Goal: Register for event/course

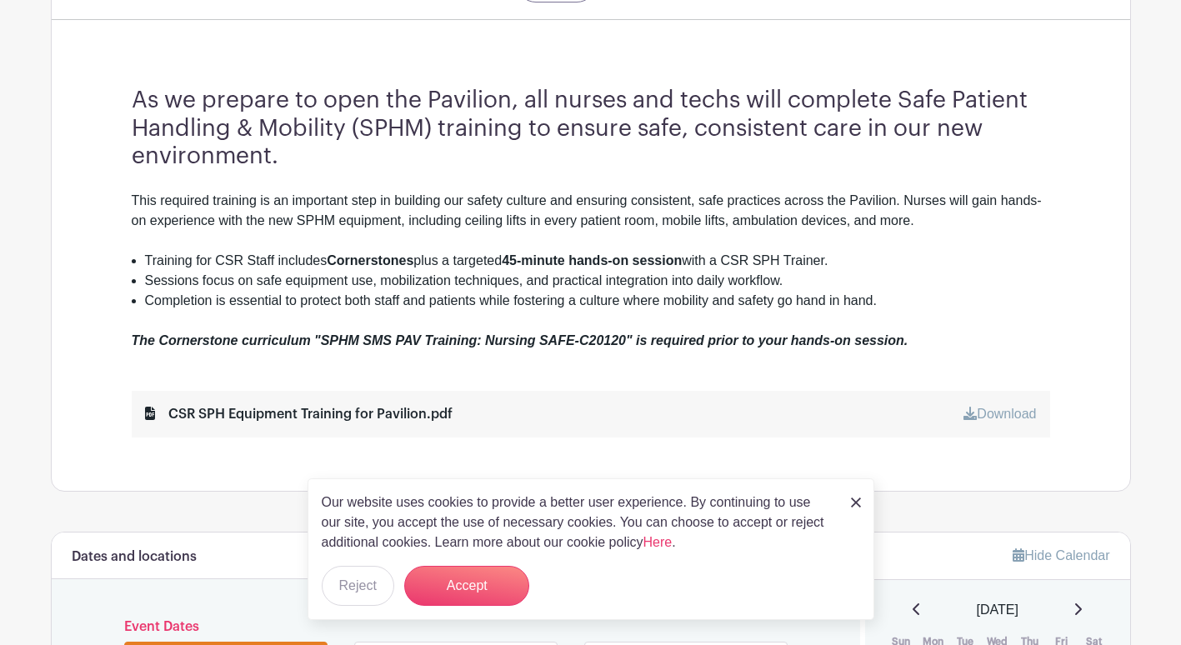
scroll to position [584, 0]
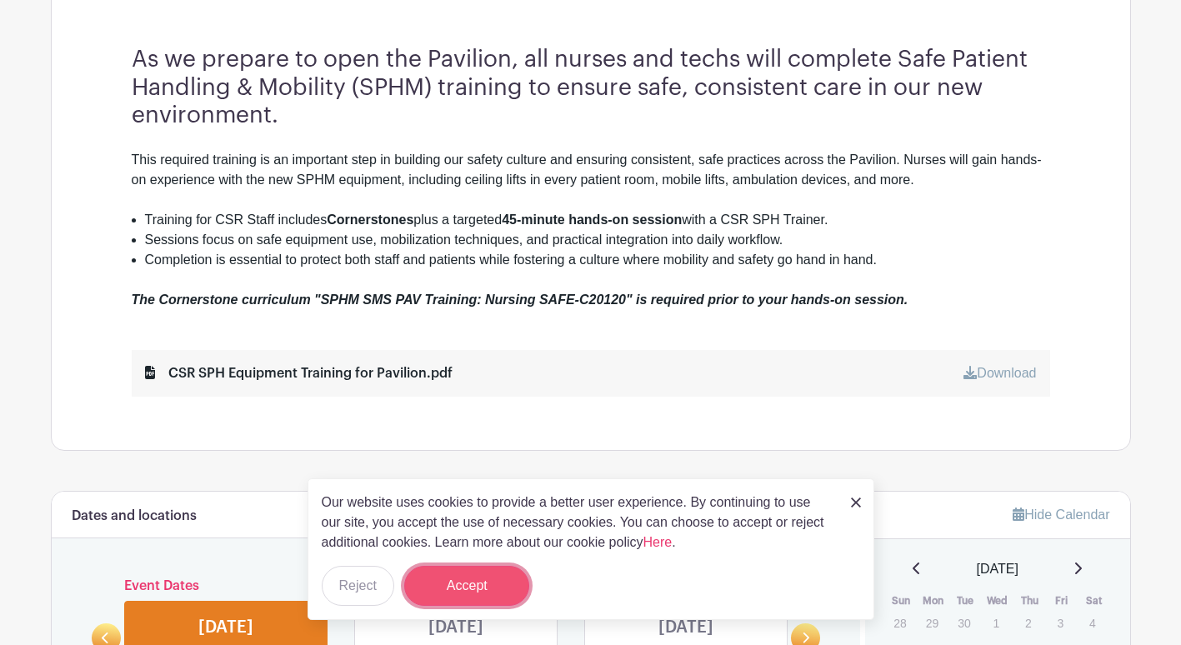
click at [475, 588] on button "Accept" at bounding box center [466, 586] width 125 height 40
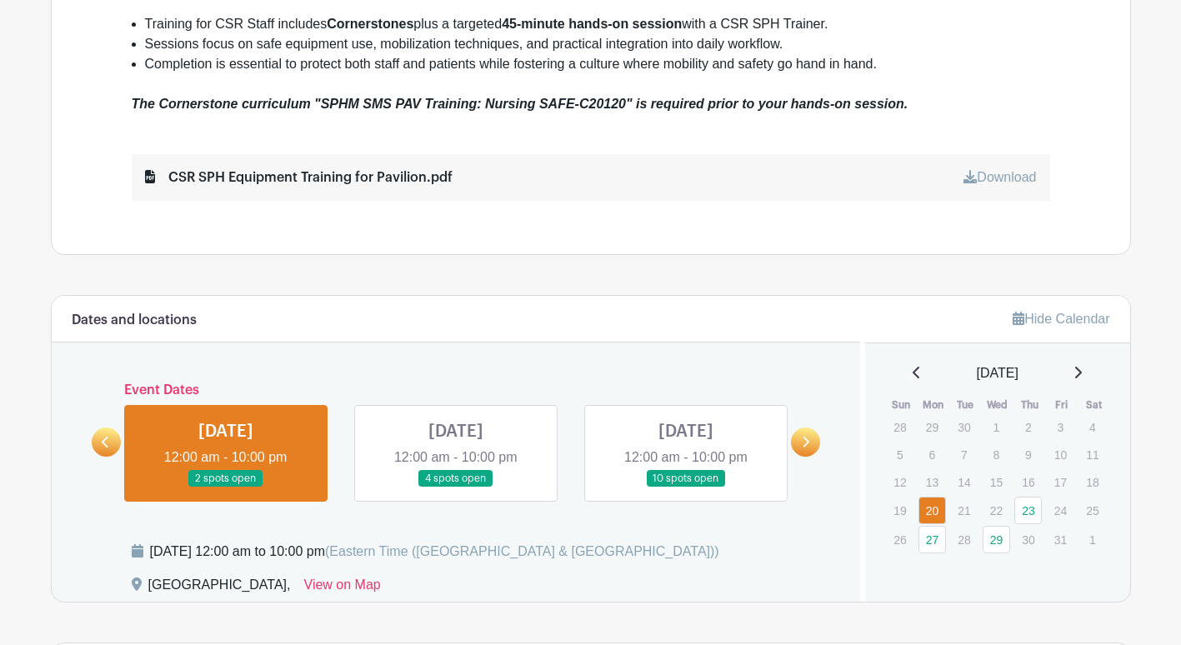
scroll to position [834, 0]
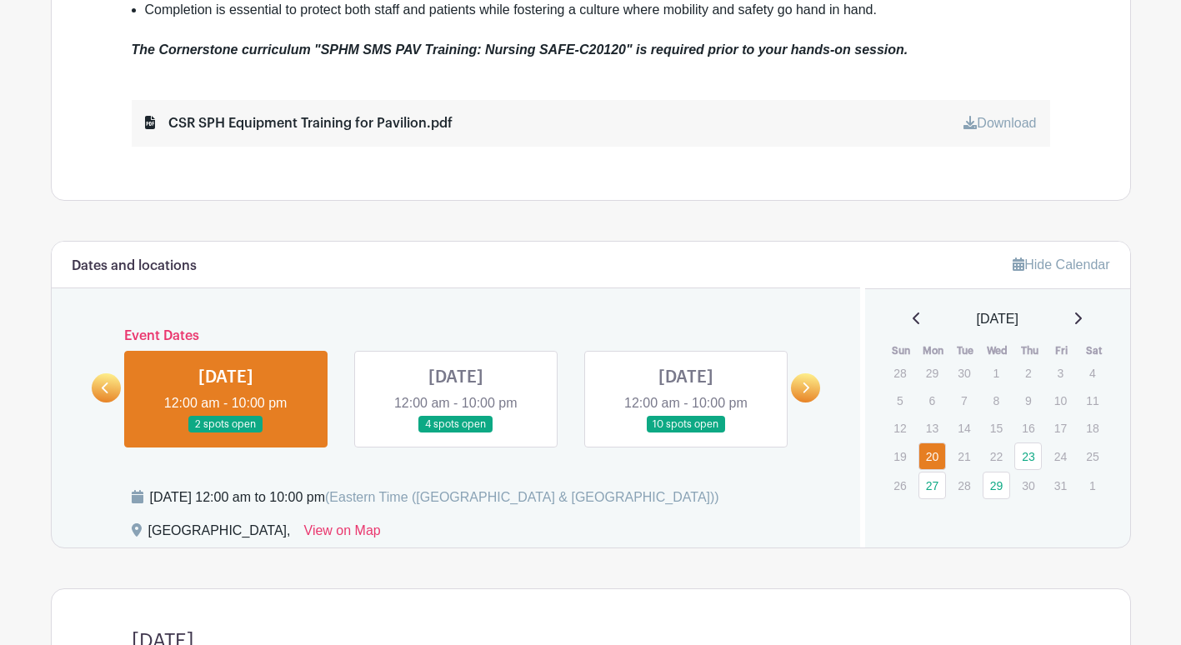
click at [226, 433] on link at bounding box center [226, 433] width 0 height 0
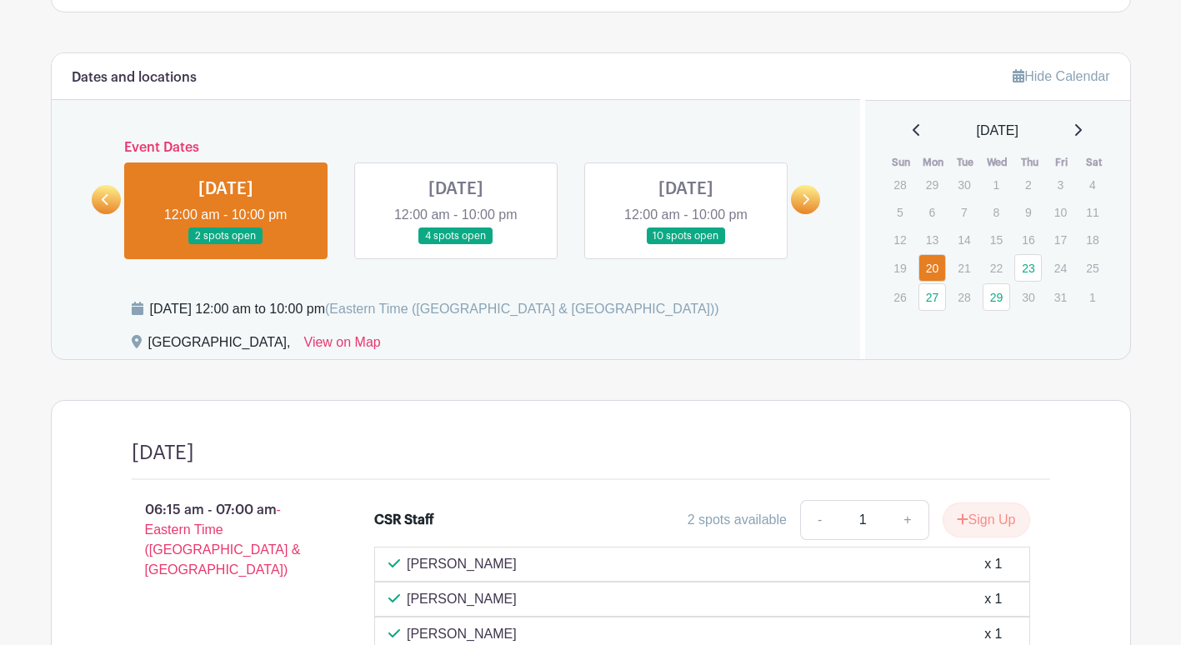
scroll to position [992, 0]
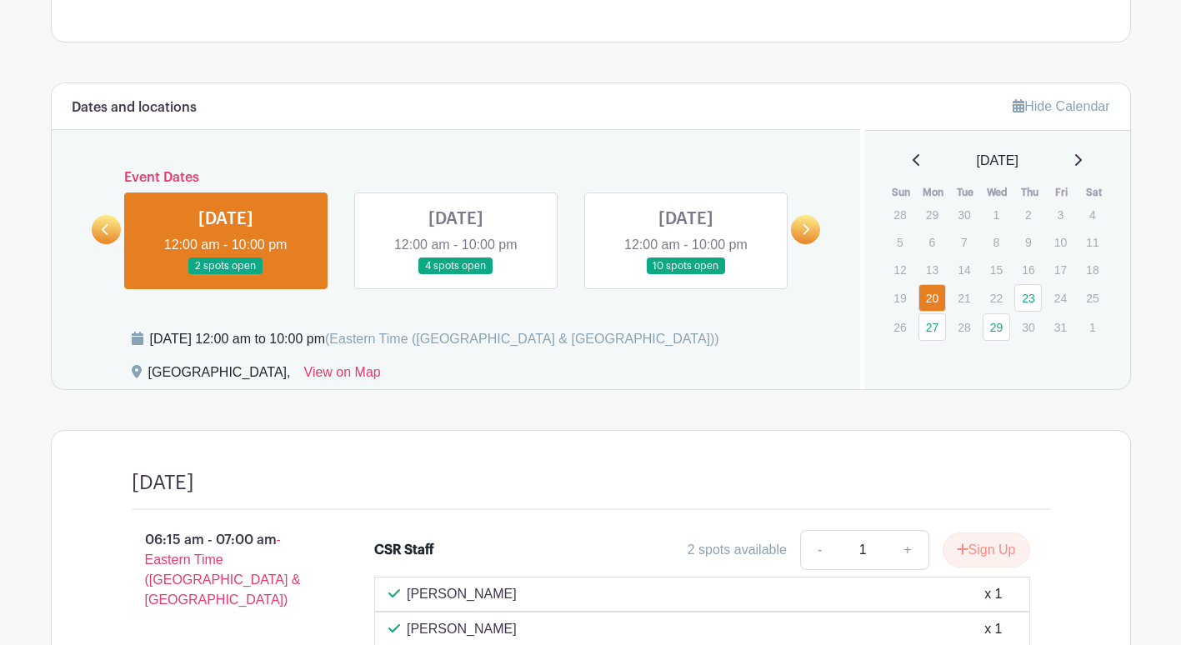
click at [456, 275] on link at bounding box center [456, 275] width 0 height 0
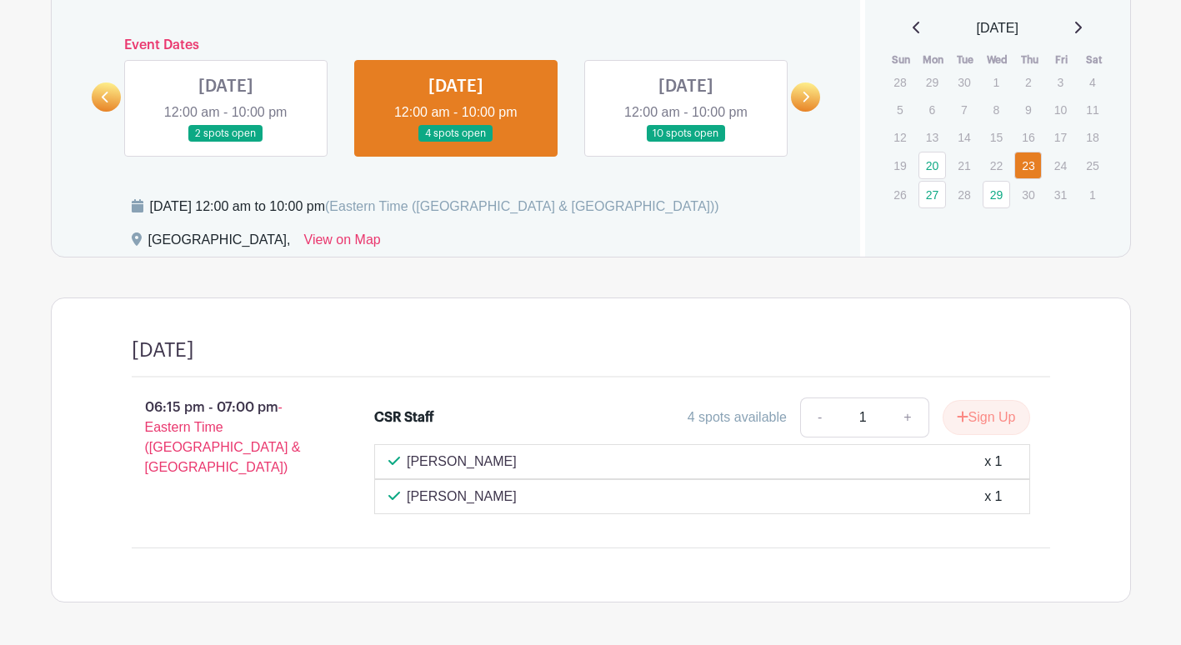
scroll to position [1186, 0]
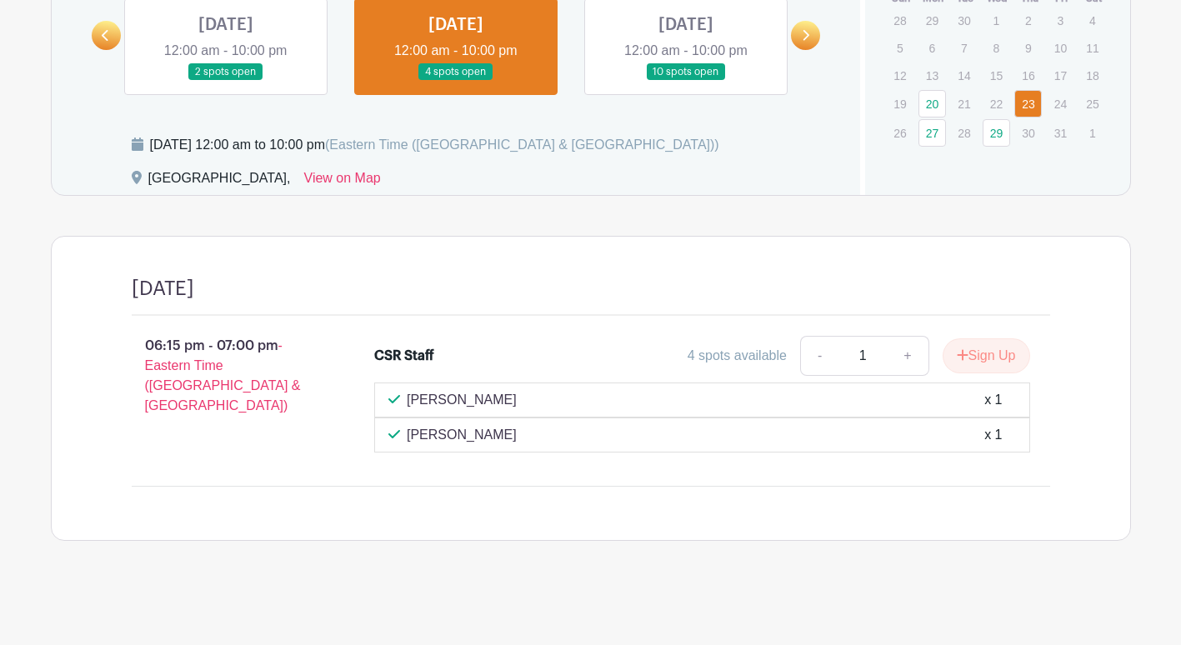
click at [686, 81] on link at bounding box center [686, 81] width 0 height 0
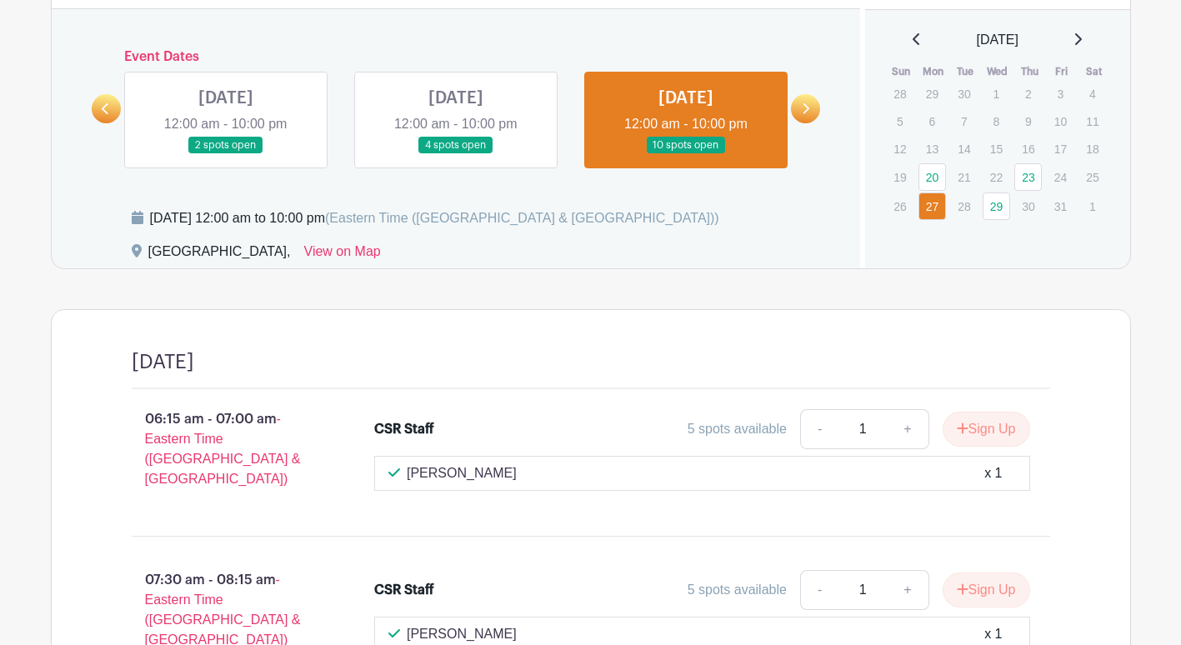
scroll to position [1050, 0]
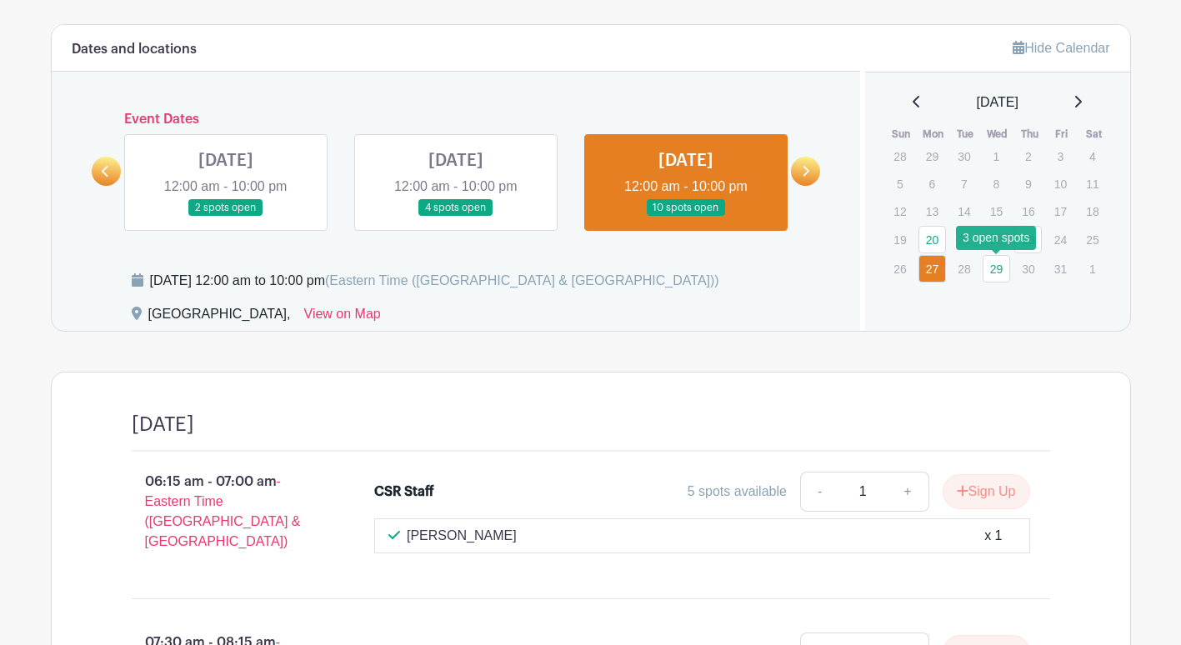
click at [1000, 273] on link "29" at bounding box center [997, 269] width 28 height 28
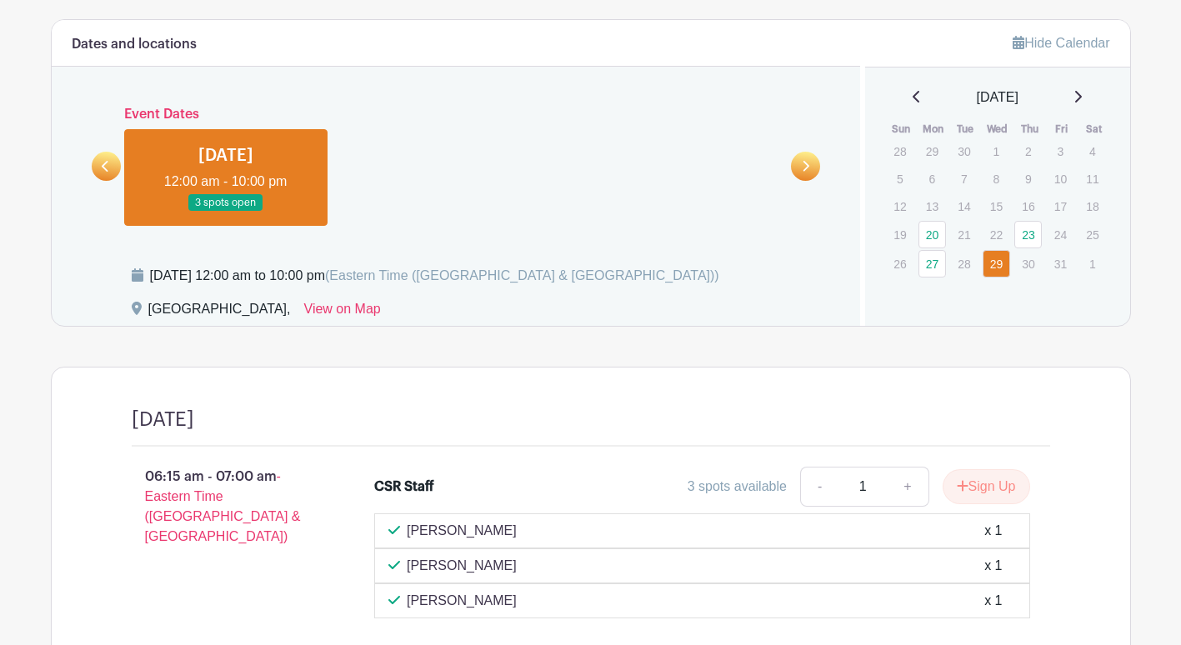
scroll to position [888, 0]
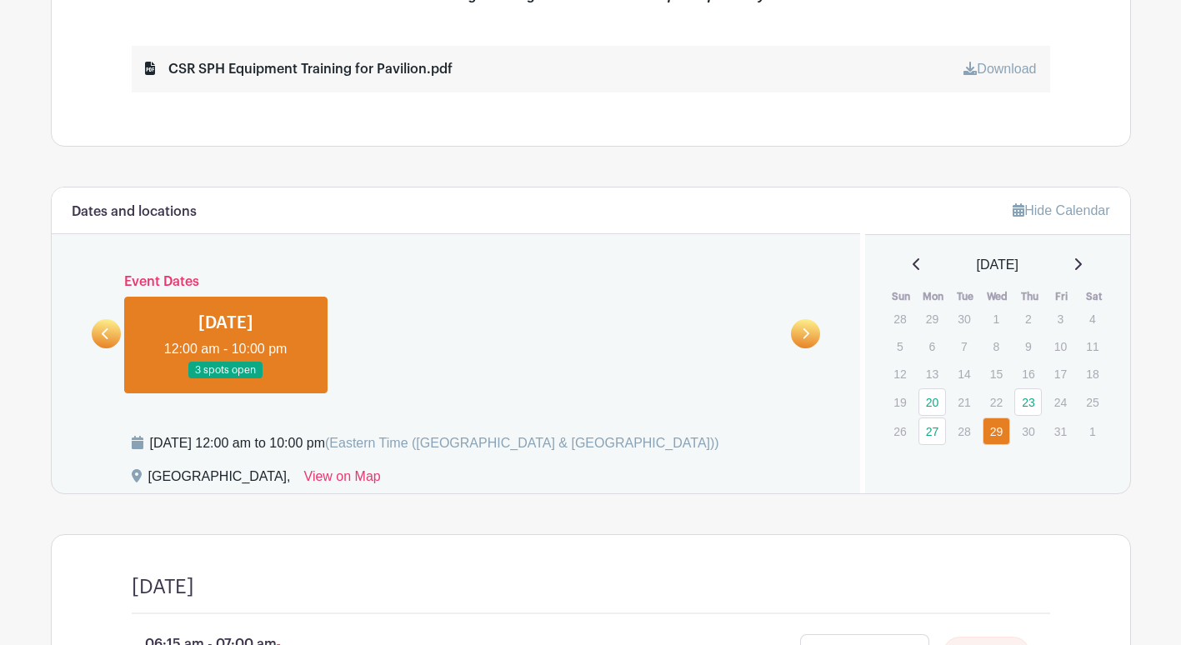
click at [811, 333] on link at bounding box center [805, 333] width 29 height 29
click at [1082, 261] on icon at bounding box center [1078, 264] width 7 height 12
click at [913, 263] on icon at bounding box center [917, 264] width 8 height 13
click at [100, 328] on link at bounding box center [106, 333] width 29 height 29
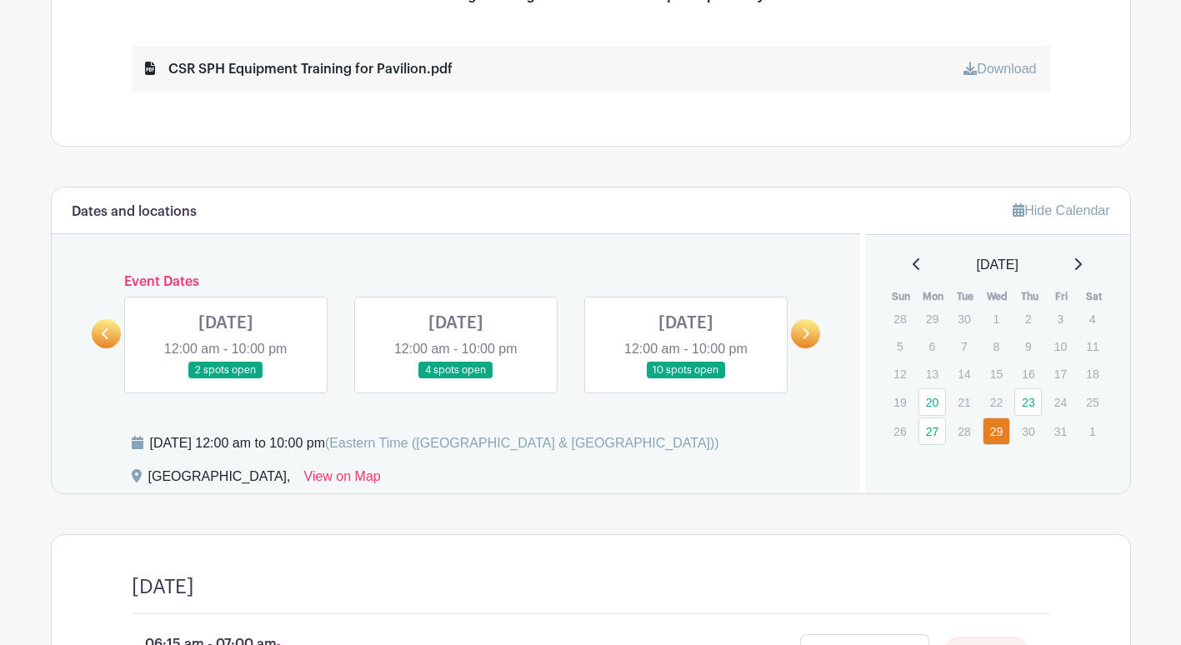
click at [456, 379] on link at bounding box center [456, 379] width 0 height 0
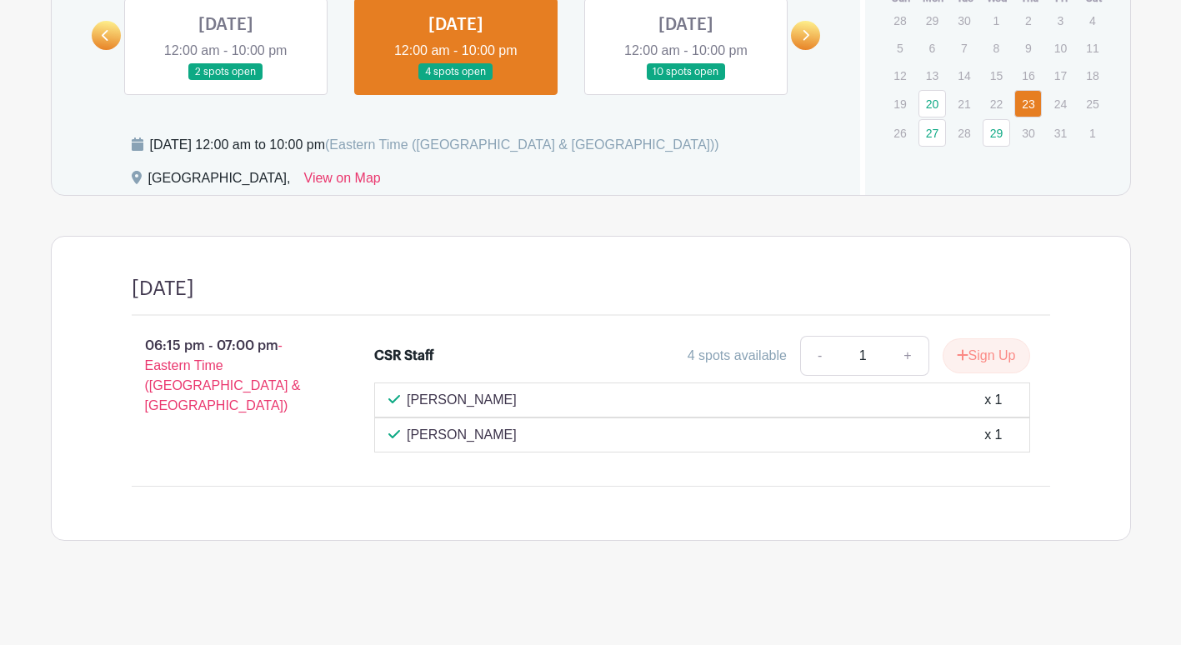
scroll to position [1103, 0]
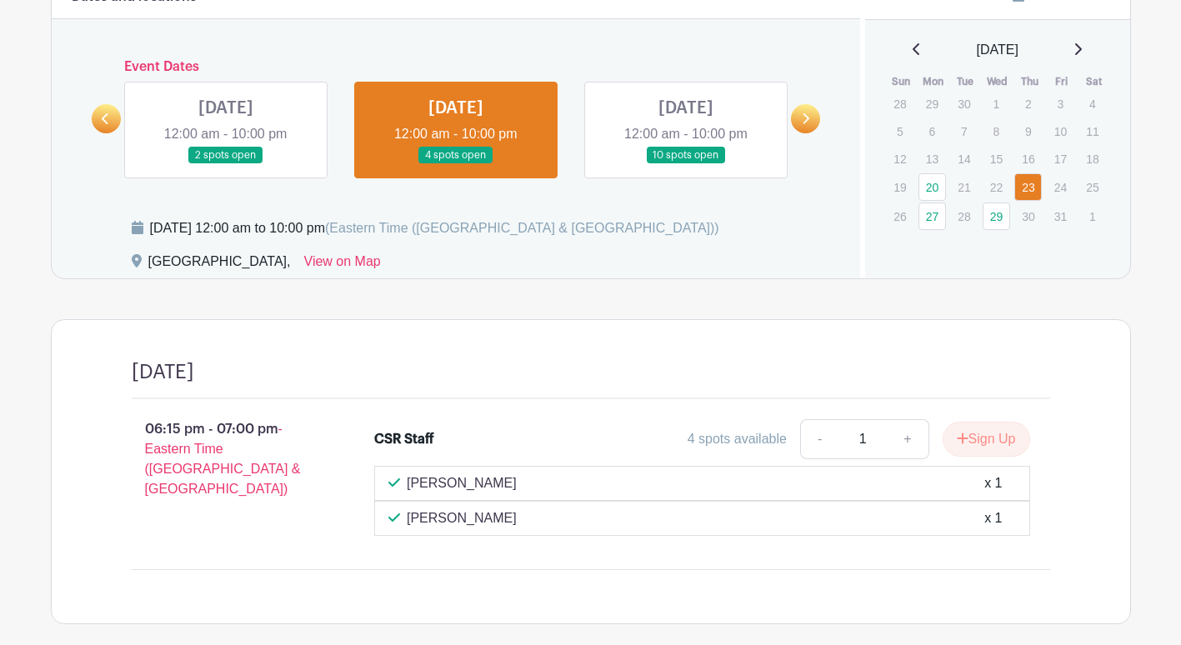
click at [226, 164] on link at bounding box center [226, 164] width 0 height 0
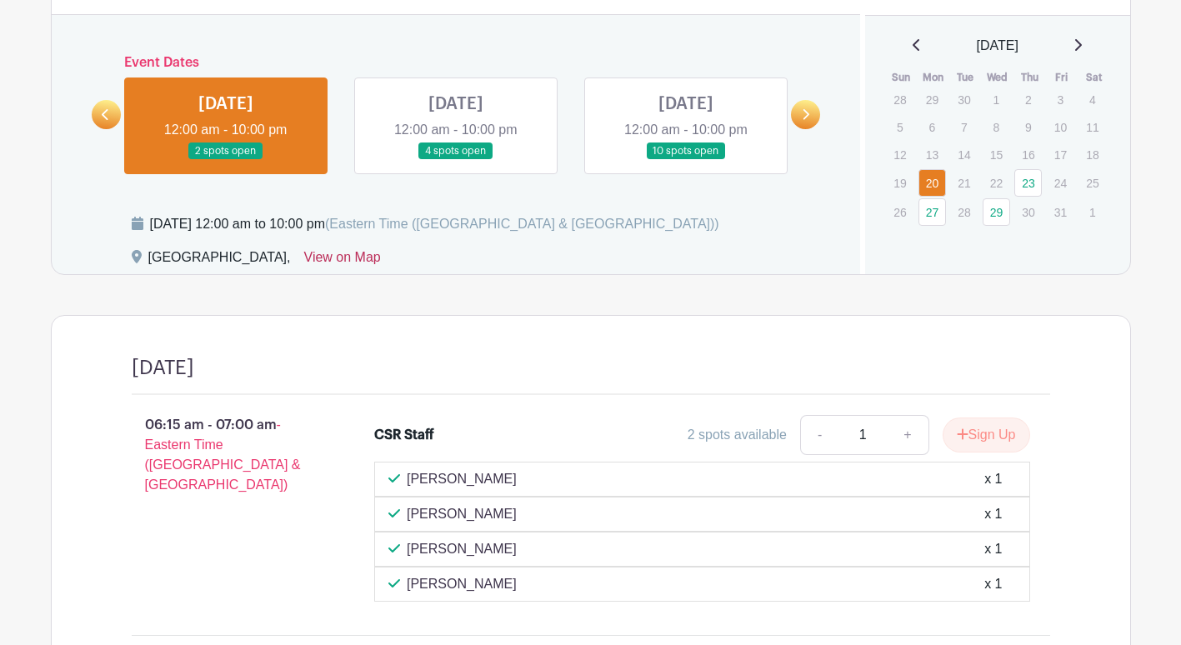
scroll to position [1103, 0]
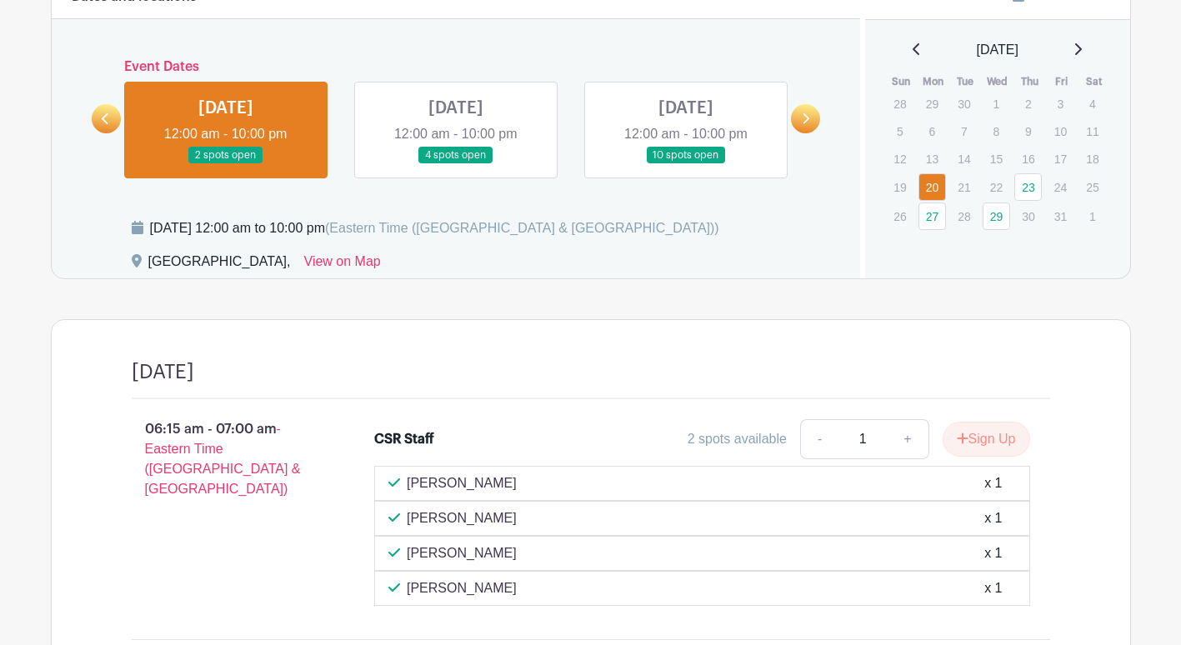
click at [686, 164] on link at bounding box center [686, 164] width 0 height 0
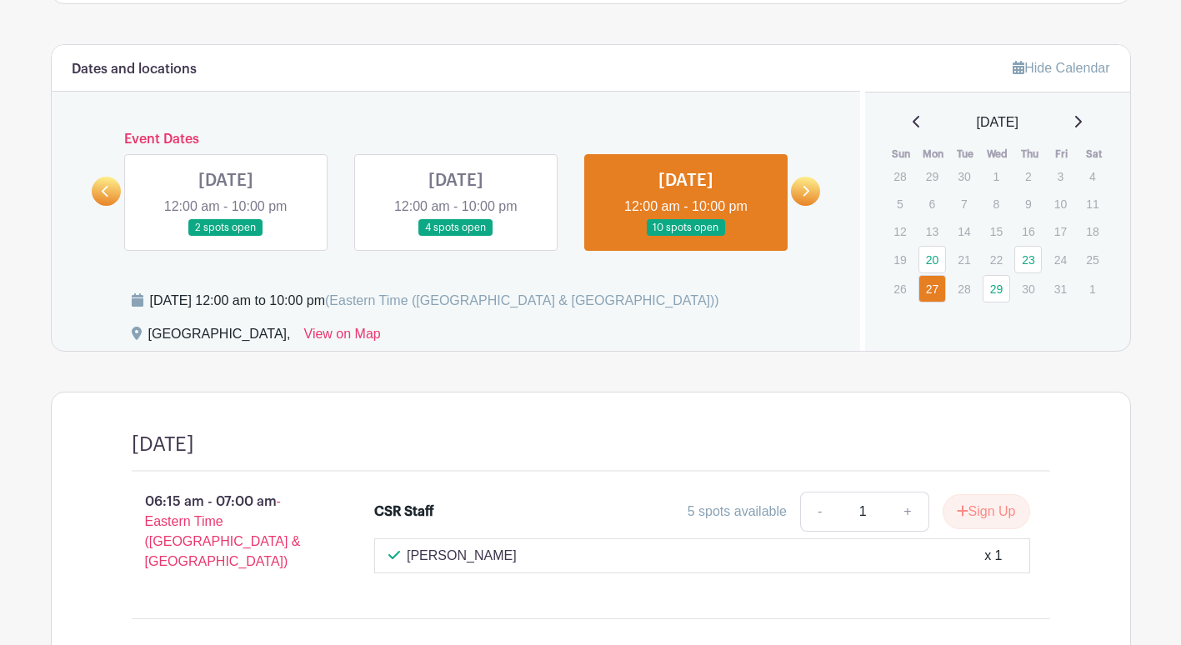
scroll to position [1020, 0]
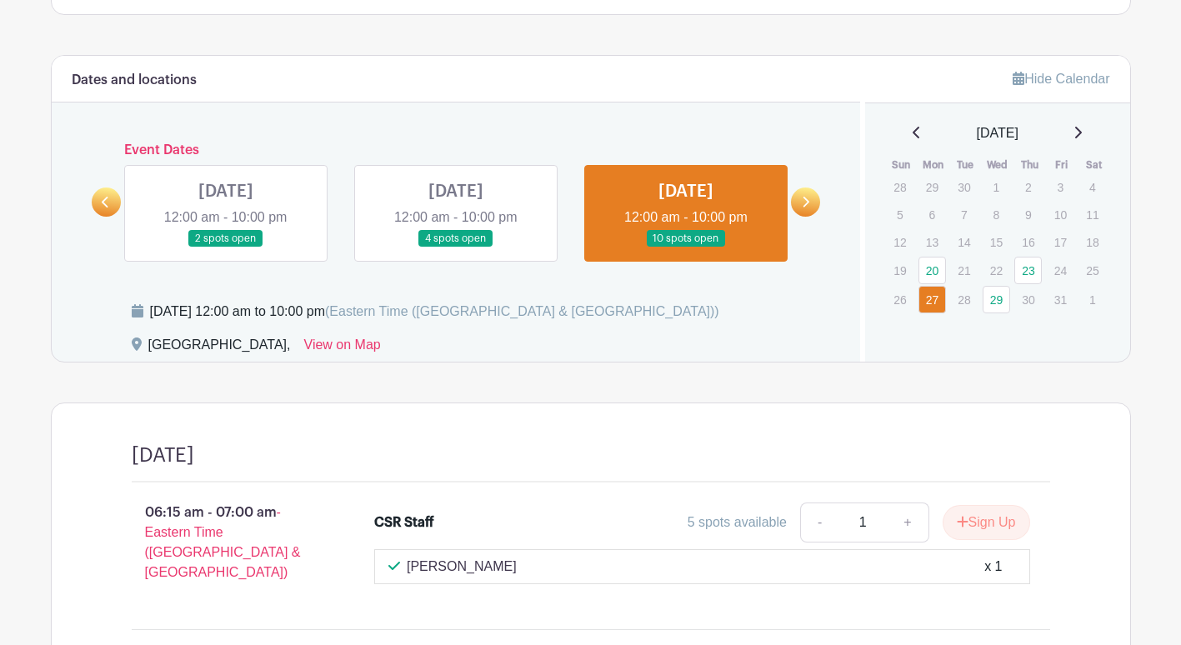
click at [456, 248] on link at bounding box center [456, 248] width 0 height 0
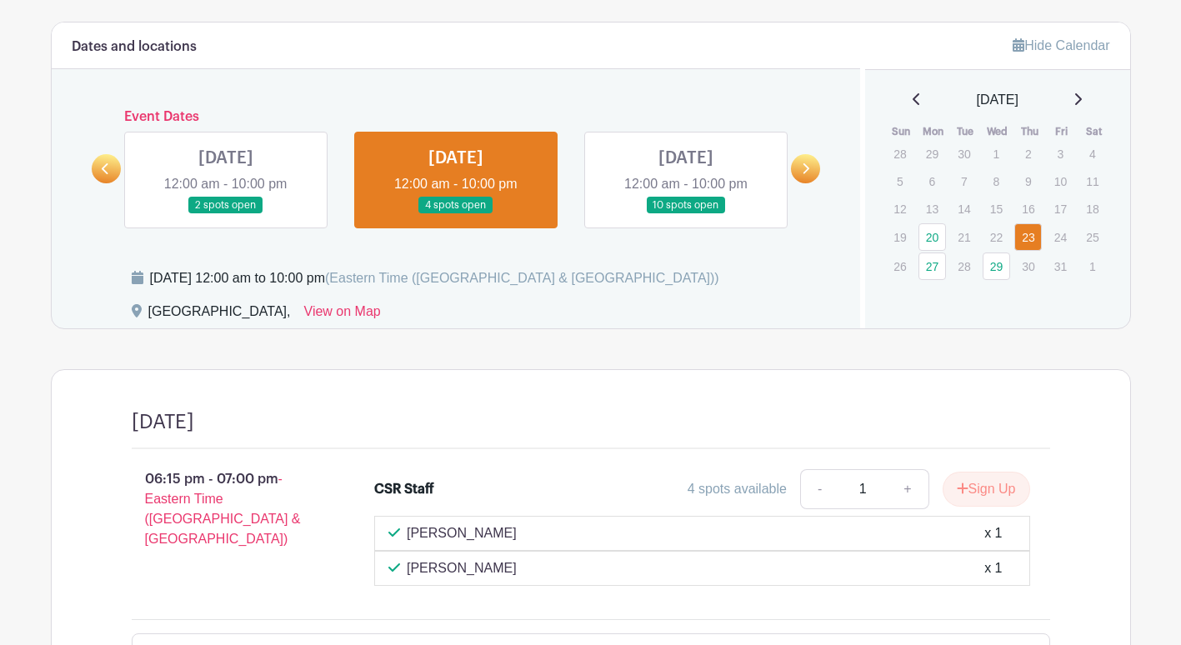
scroll to position [1186, 0]
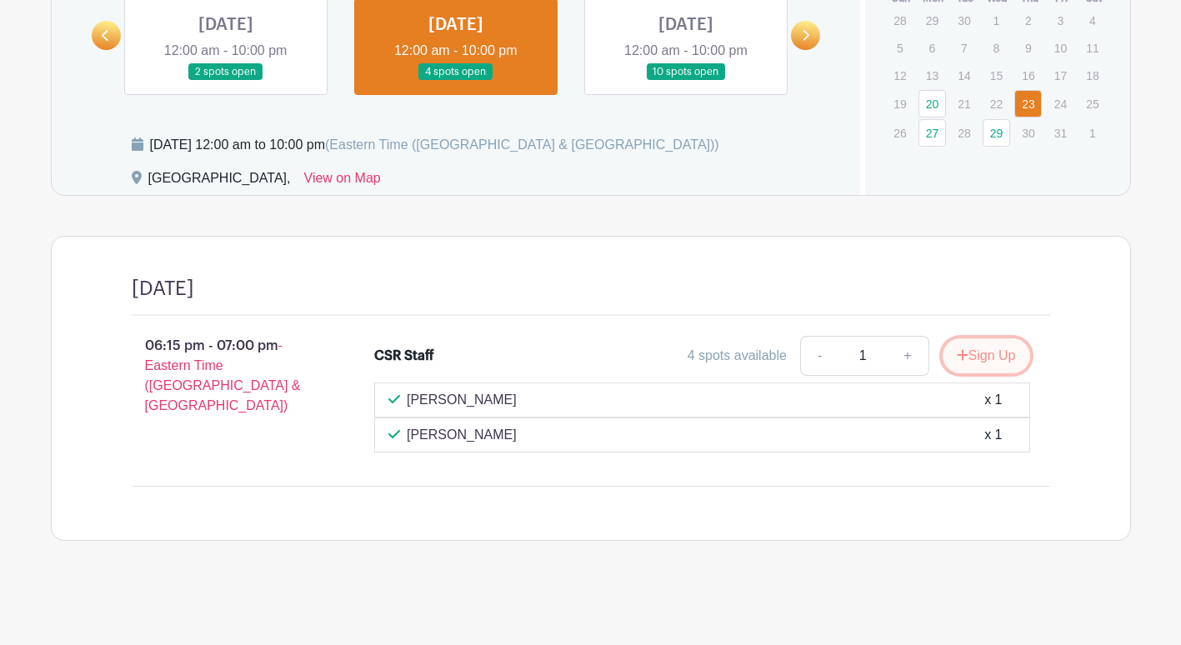
click at [957, 352] on icon "submit" at bounding box center [963, 354] width 12 height 13
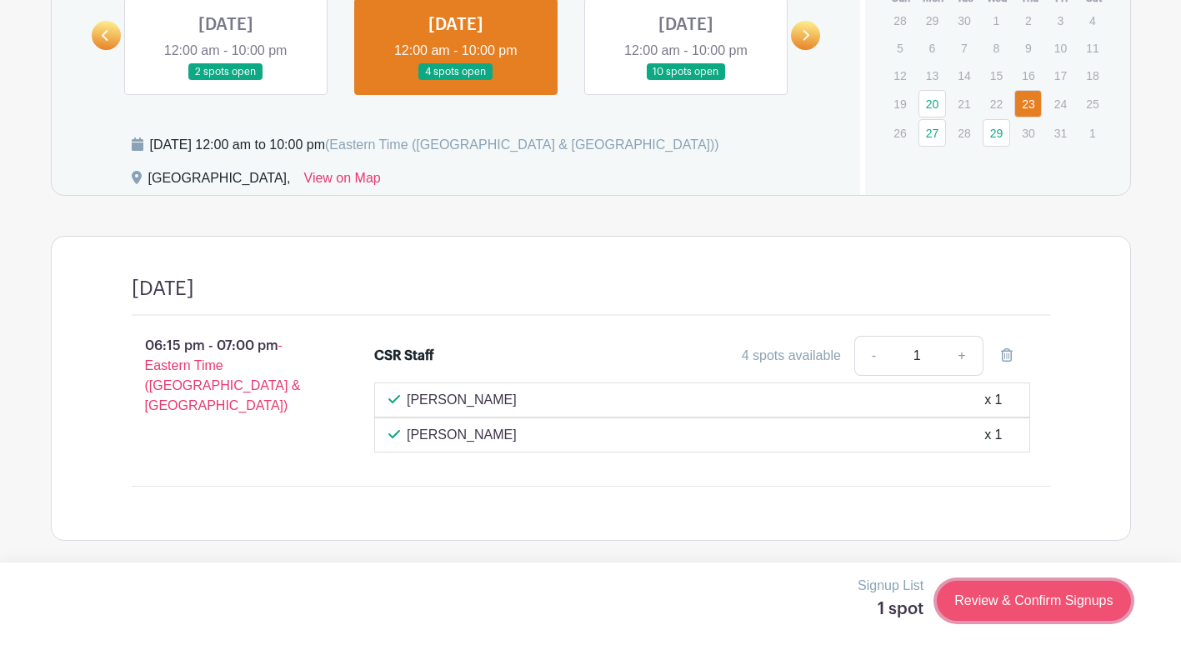
click at [1045, 606] on link "Review & Confirm Signups" at bounding box center [1033, 601] width 193 height 40
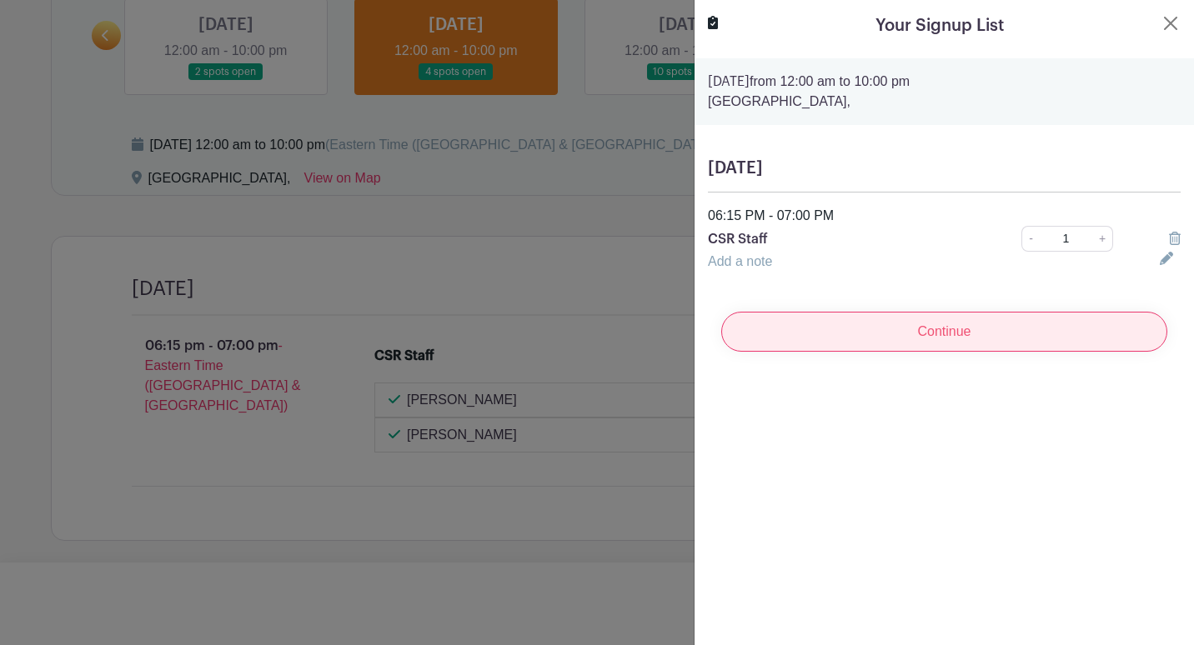
click at [841, 325] on input "Continue" at bounding box center [944, 332] width 446 height 40
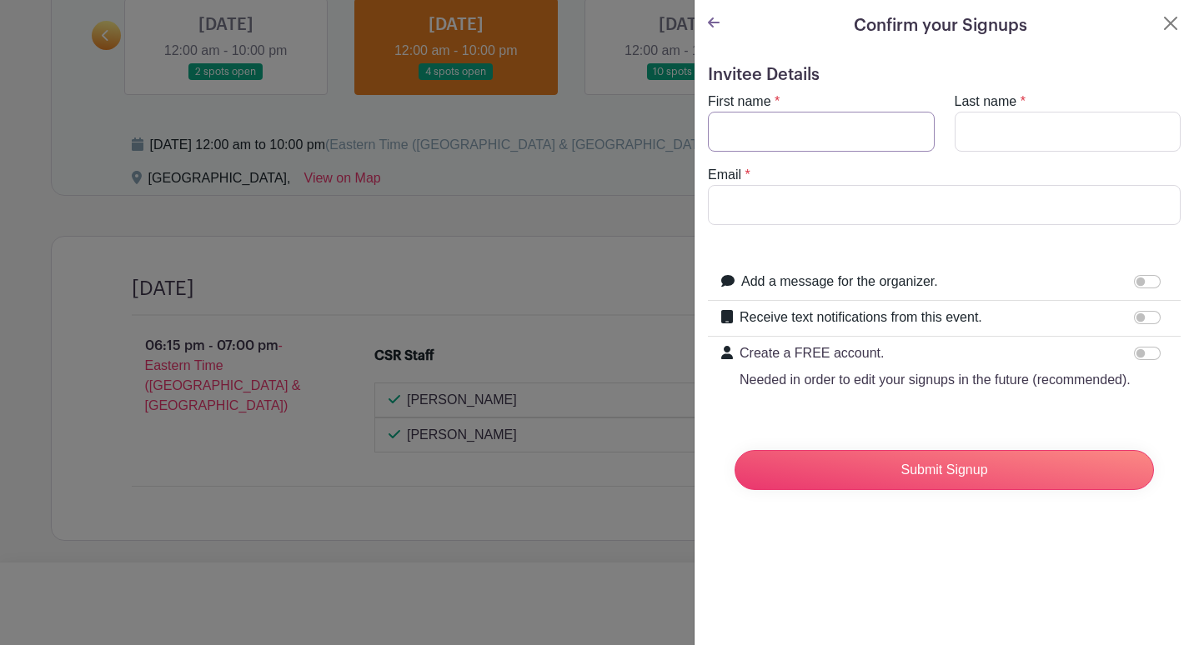
click at [874, 132] on input "First name" at bounding box center [821, 132] width 227 height 40
type input "[PERSON_NAME]"
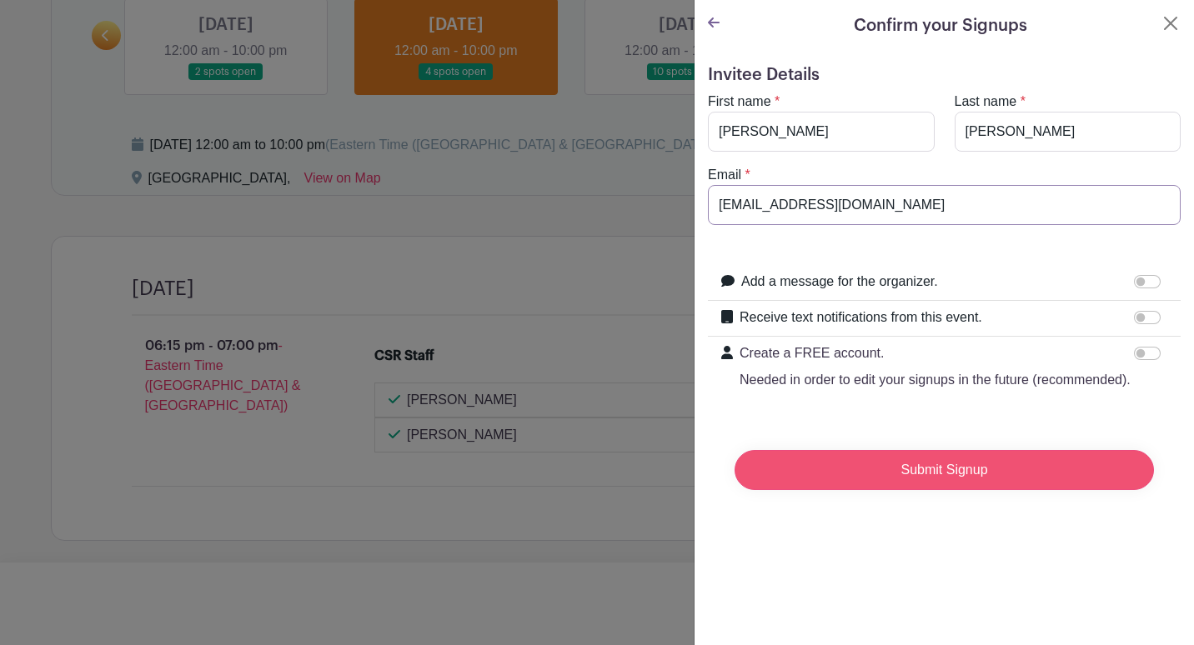
type input "[EMAIL_ADDRESS][DOMAIN_NAME]"
click at [1048, 479] on input "Submit Signup" at bounding box center [943, 470] width 419 height 40
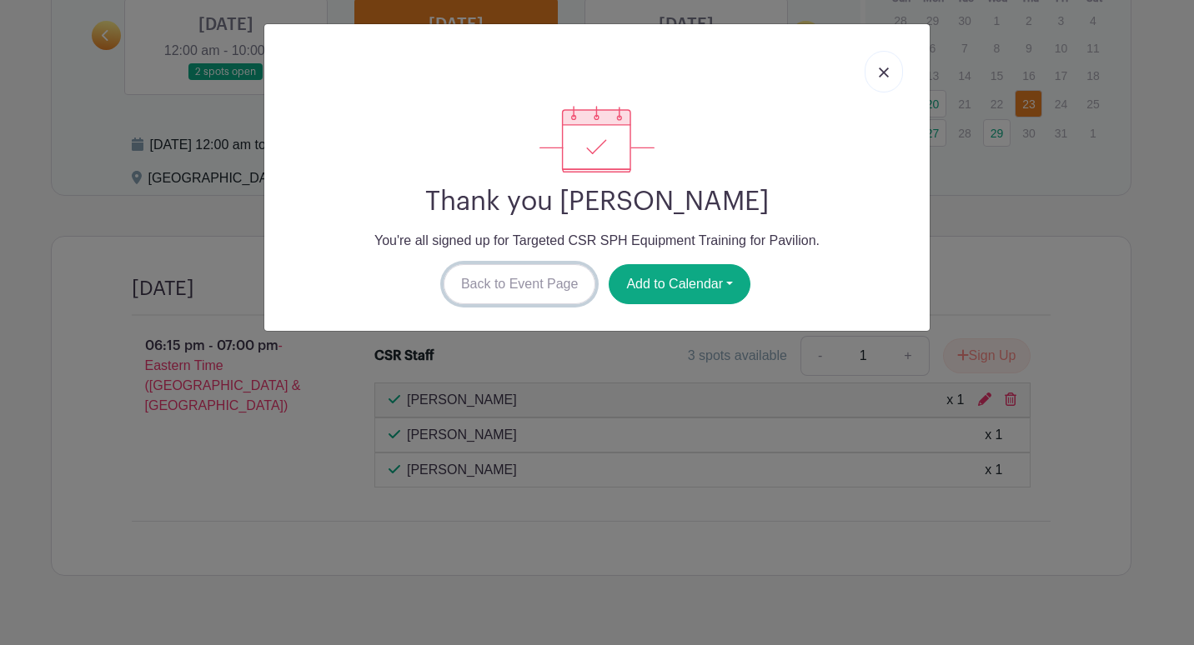
click at [576, 293] on link "Back to Event Page" at bounding box center [519, 284] width 153 height 40
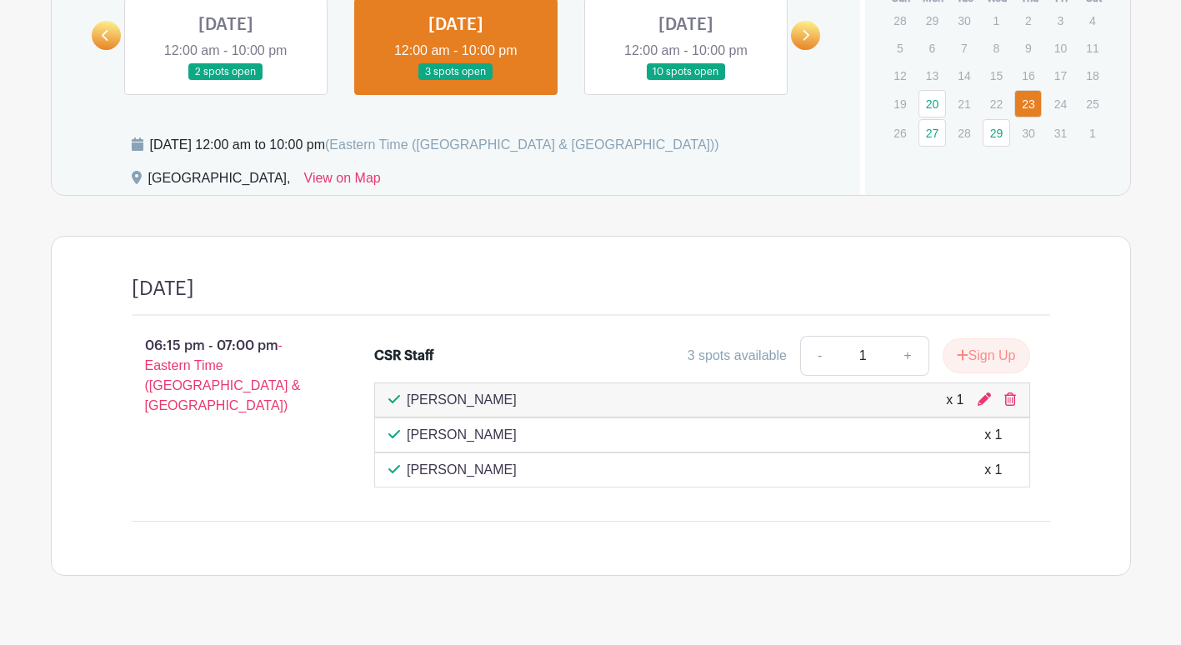
click at [1016, 399] on div "[PERSON_NAME] x 1" at bounding box center [702, 400] width 656 height 35
click at [1007, 402] on icon at bounding box center [1011, 399] width 12 height 13
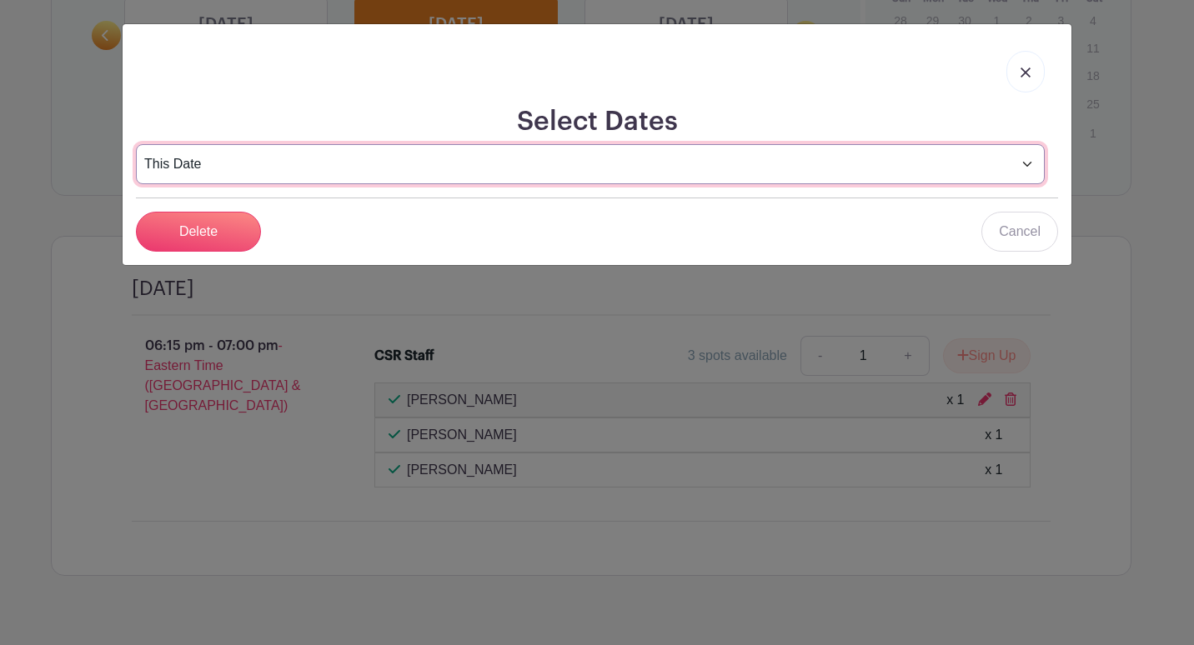
click at [273, 159] on select "This Date Select Dates" at bounding box center [590, 164] width 909 height 40
drag, startPoint x: 273, startPoint y: 159, endPoint x: 248, endPoint y: 204, distance: 51.9
click at [273, 159] on select "This Date Select Dates" at bounding box center [590, 164] width 909 height 40
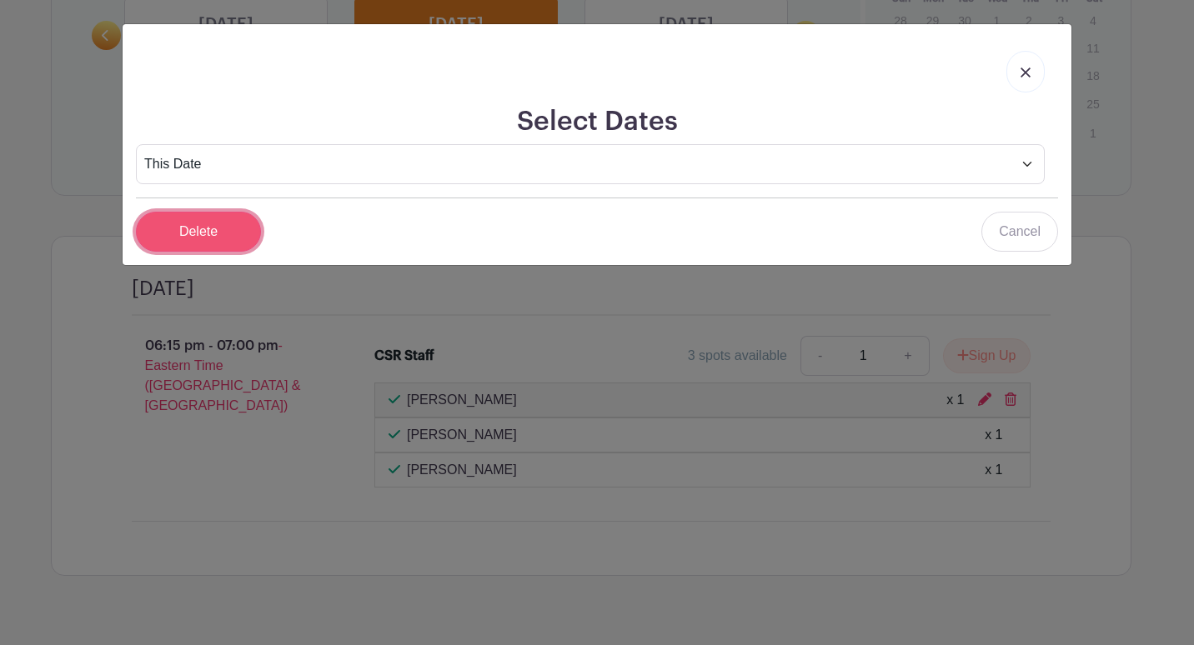
click at [224, 243] on input "Delete" at bounding box center [198, 232] width 125 height 40
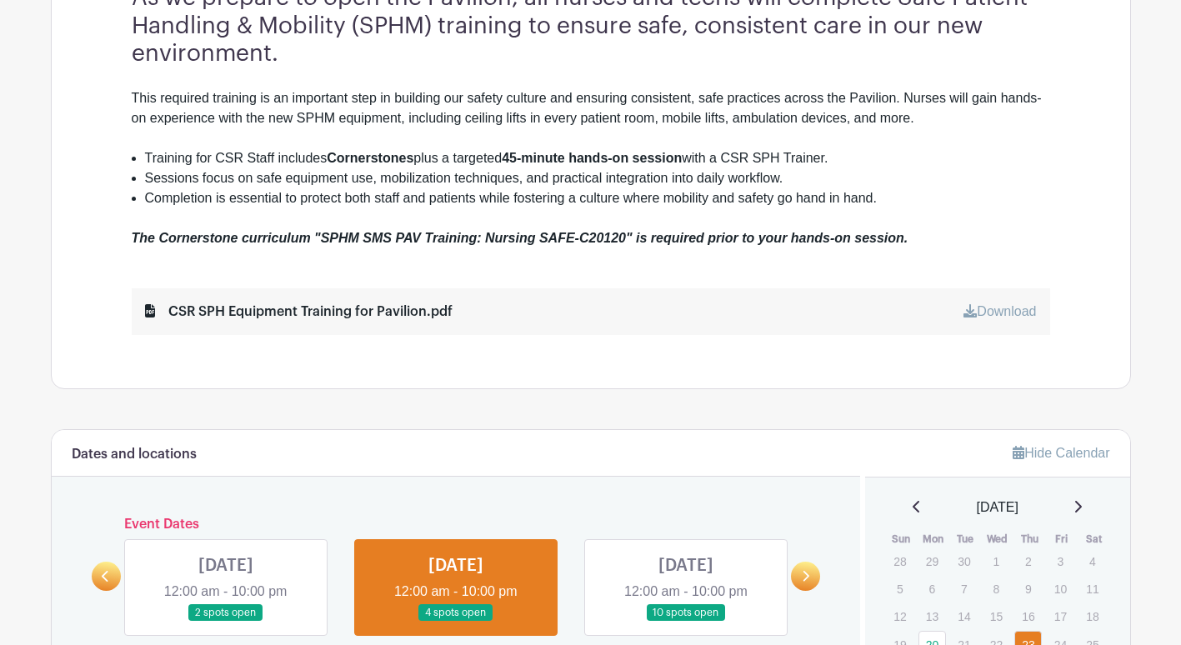
scroll to position [519, 0]
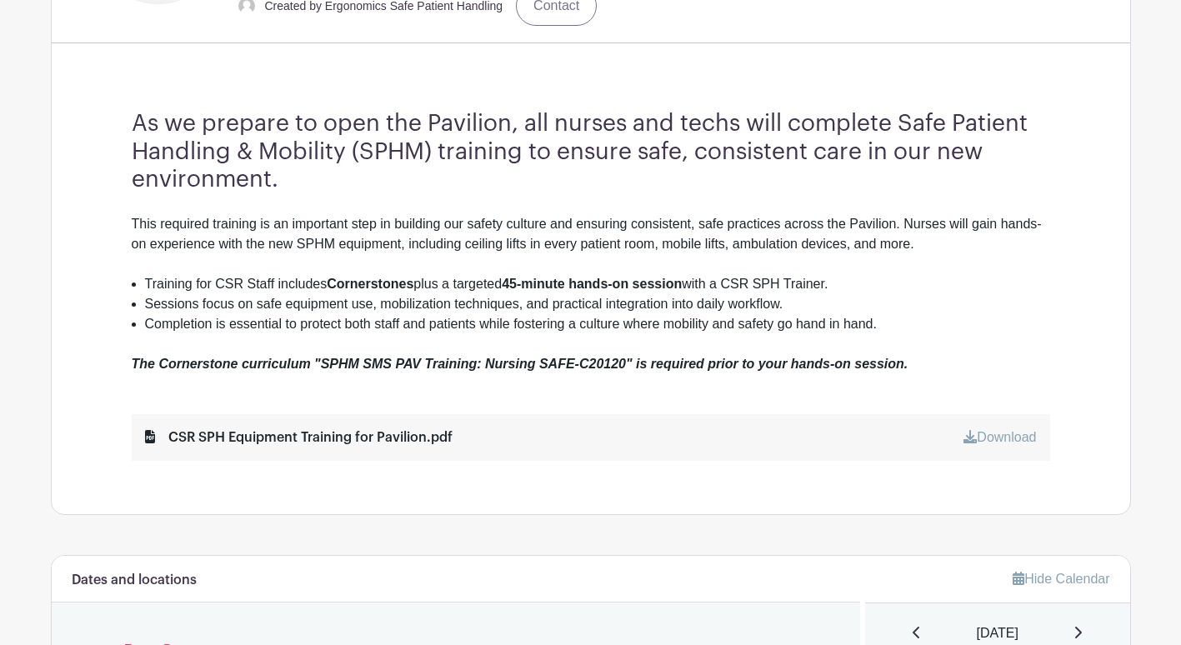
click at [988, 437] on link "Download" at bounding box center [1000, 437] width 73 height 14
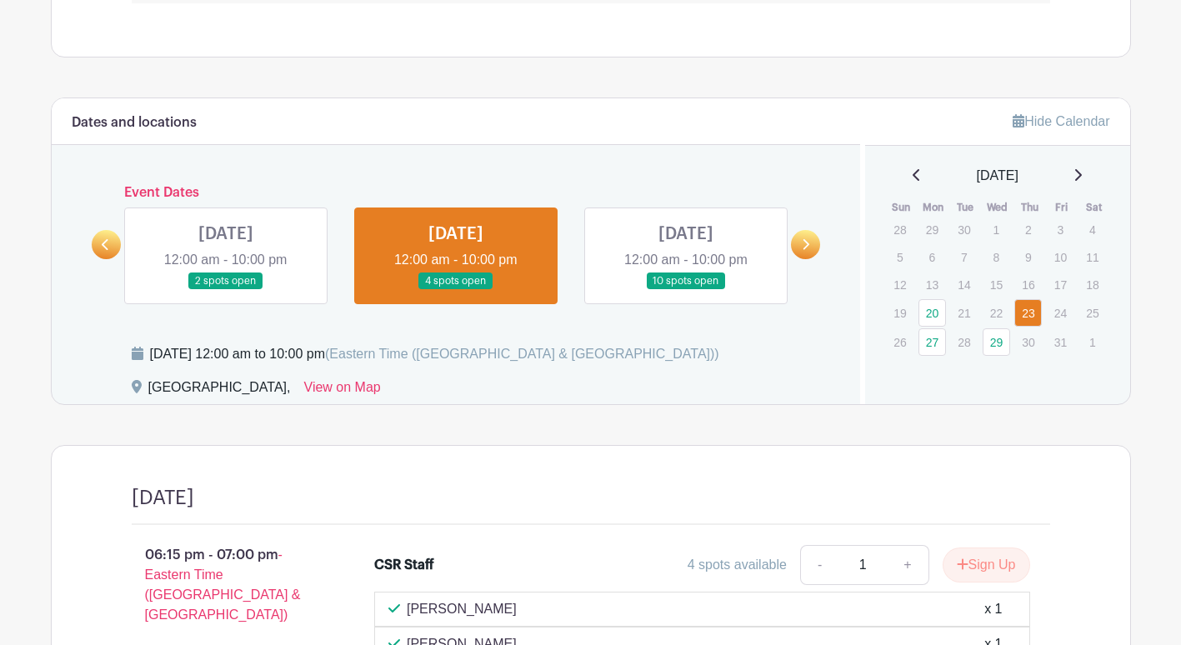
scroll to position [1020, 0]
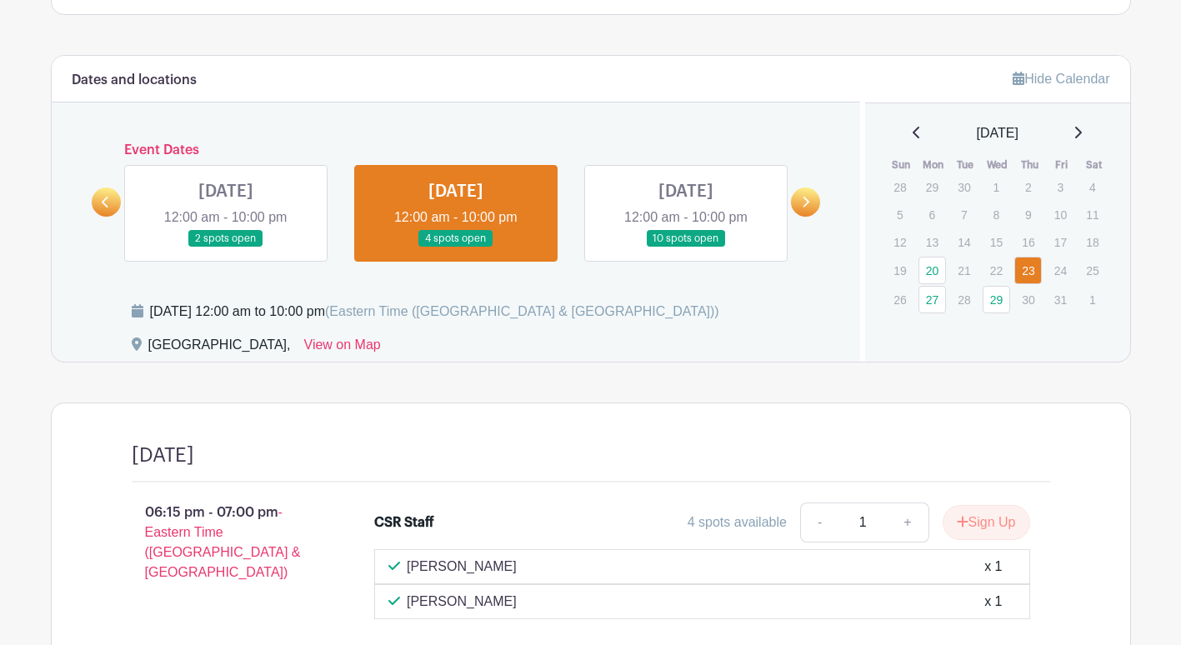
click at [686, 248] on link at bounding box center [686, 248] width 0 height 0
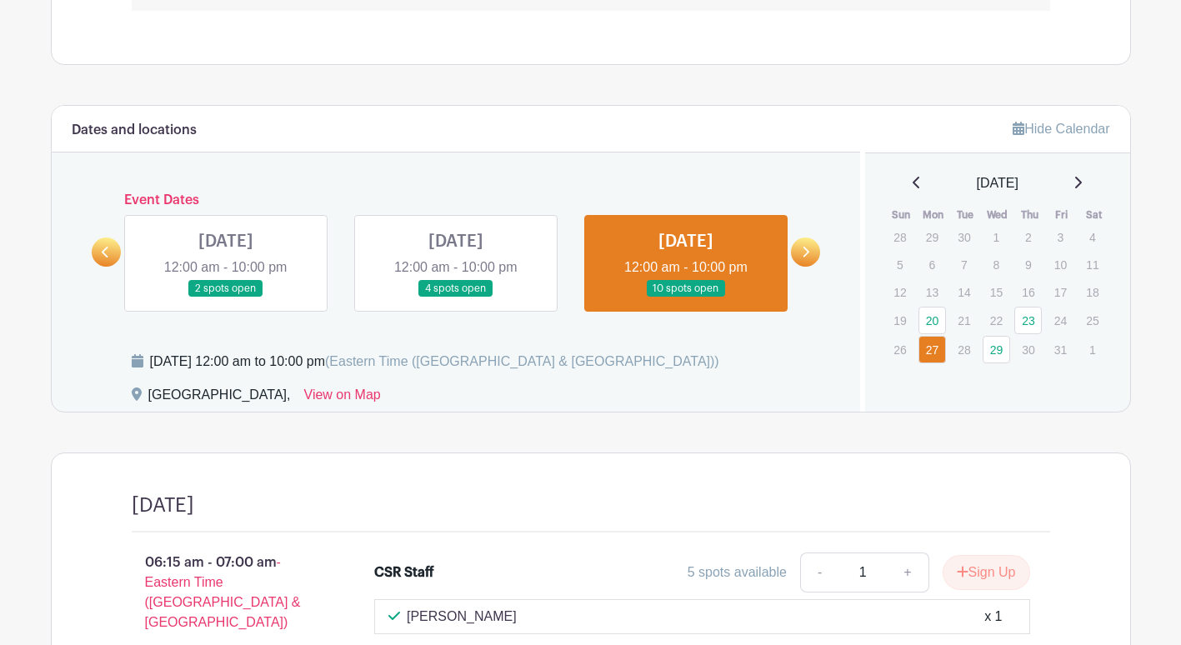
scroll to position [967, 0]
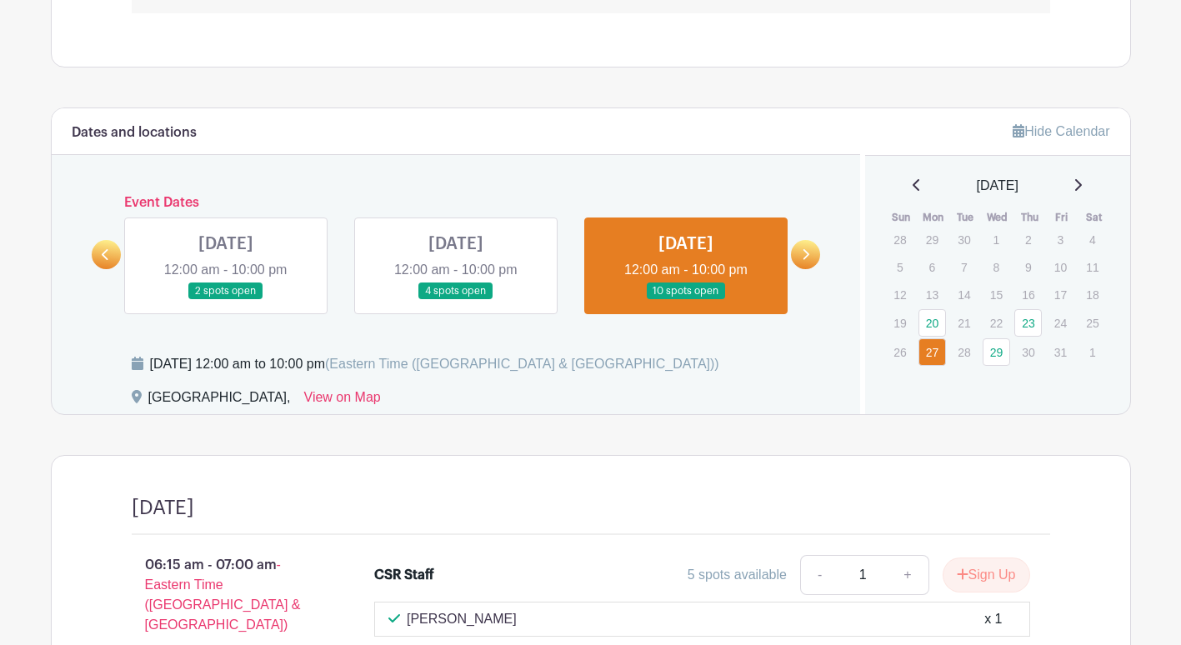
click at [226, 300] on link at bounding box center [226, 300] width 0 height 0
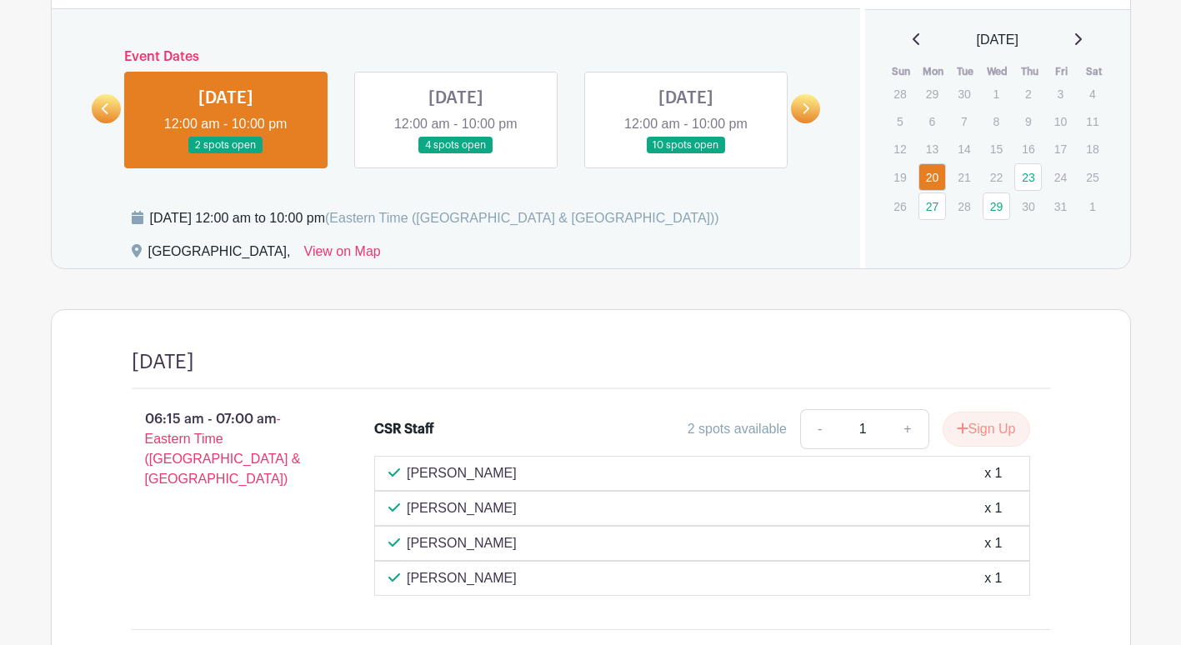
scroll to position [1084, 0]
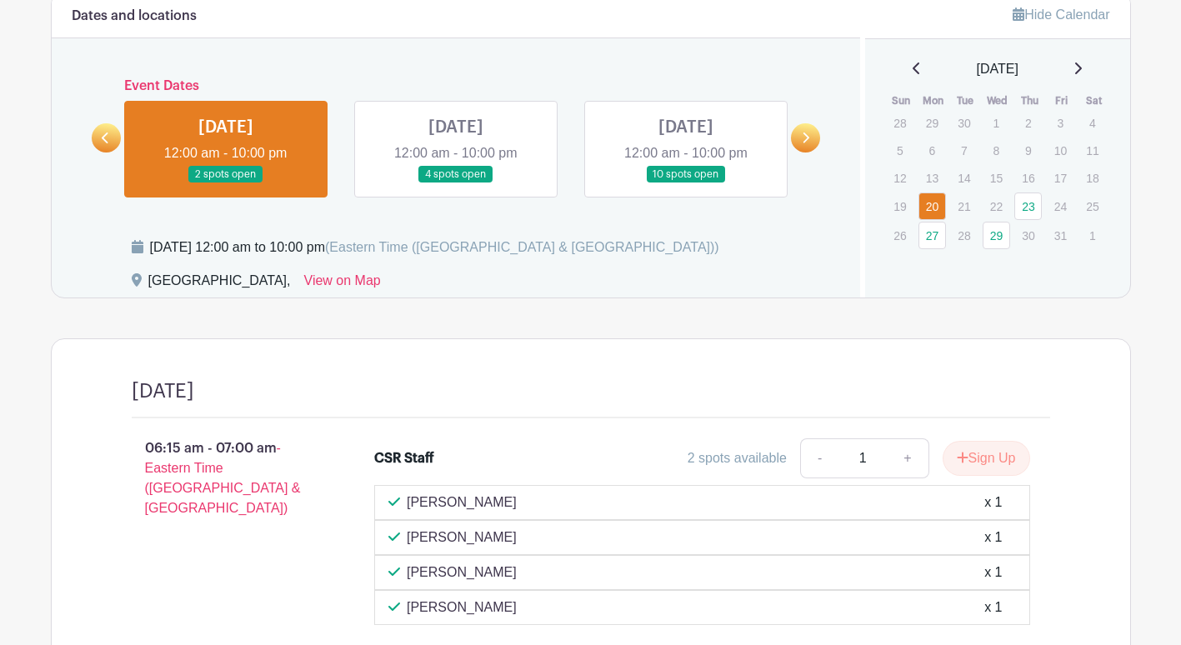
click at [105, 138] on icon at bounding box center [106, 138] width 8 height 13
click at [1080, 69] on icon at bounding box center [1078, 68] width 8 height 13
click at [1082, 69] on icon at bounding box center [1078, 68] width 8 height 13
click at [913, 65] on icon at bounding box center [917, 68] width 8 height 13
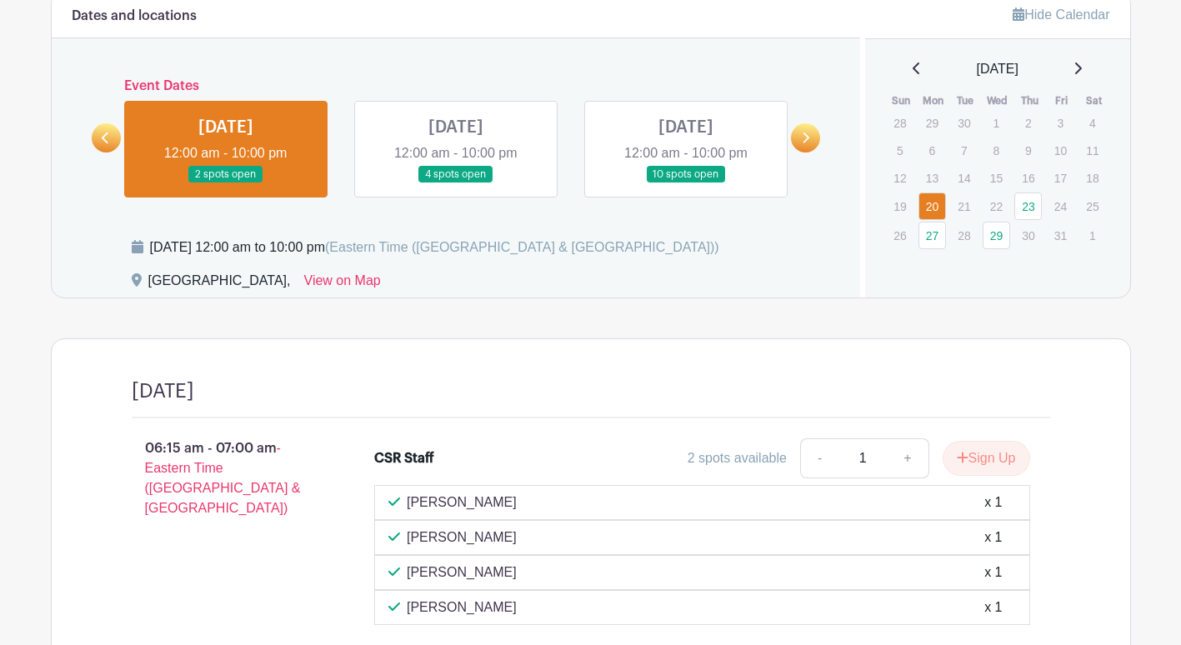
click at [809, 139] on icon at bounding box center [807, 138] width 7 height 11
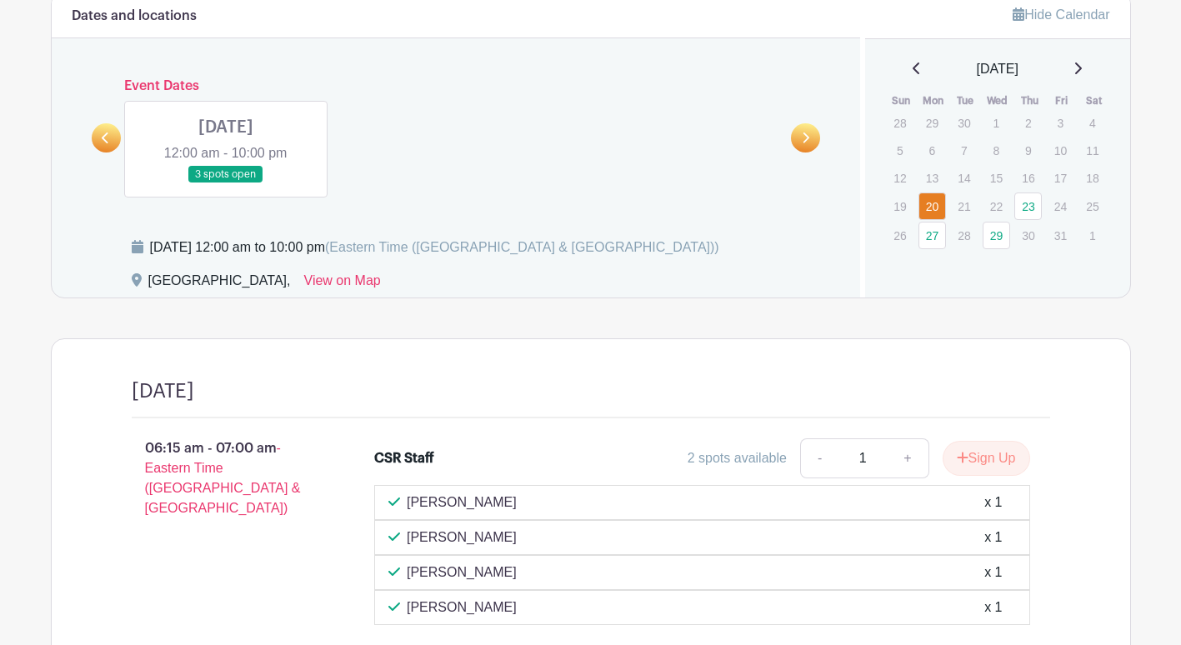
click at [226, 183] on link at bounding box center [226, 183] width 0 height 0
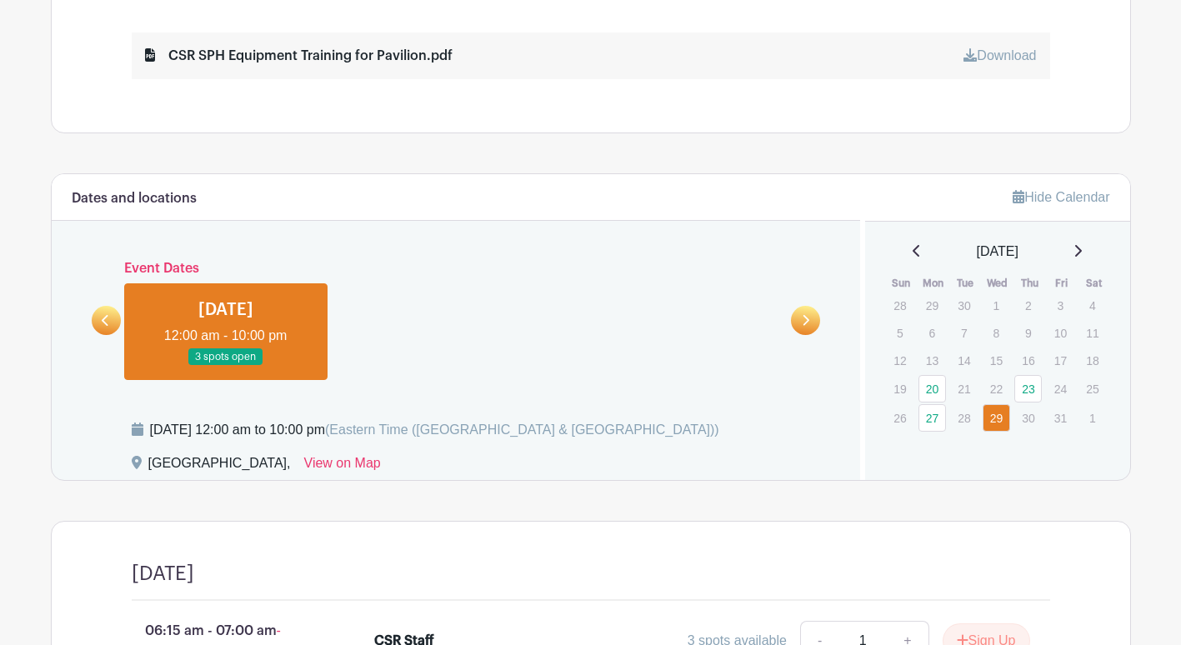
scroll to position [888, 0]
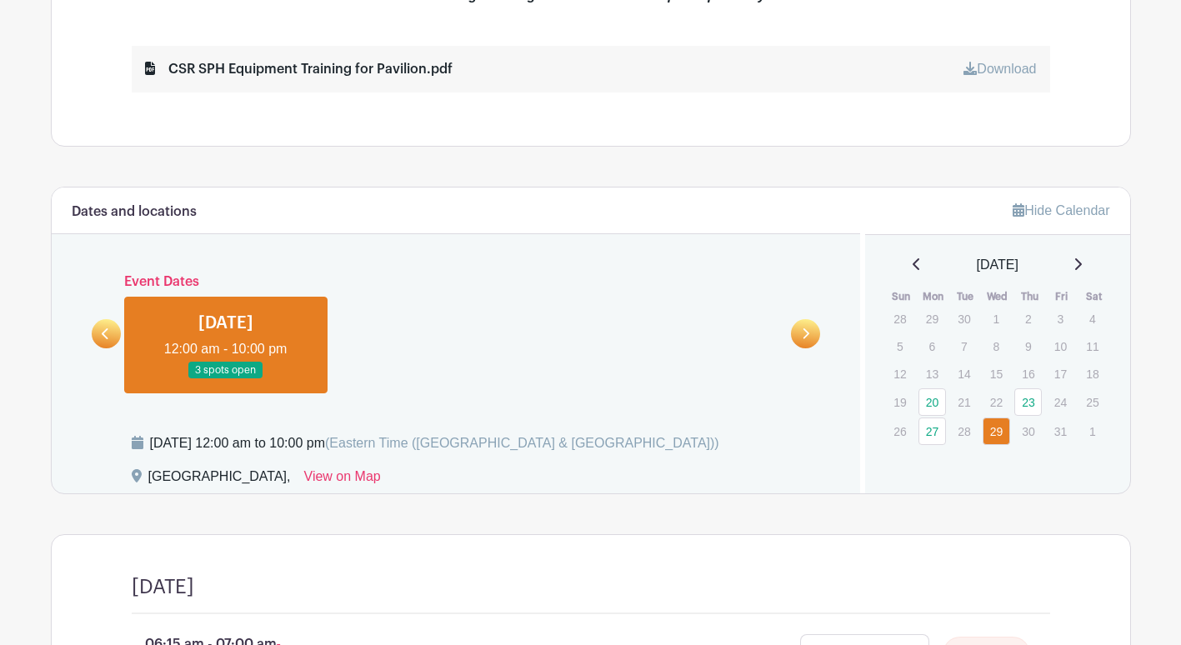
click at [103, 334] on icon at bounding box center [105, 333] width 7 height 11
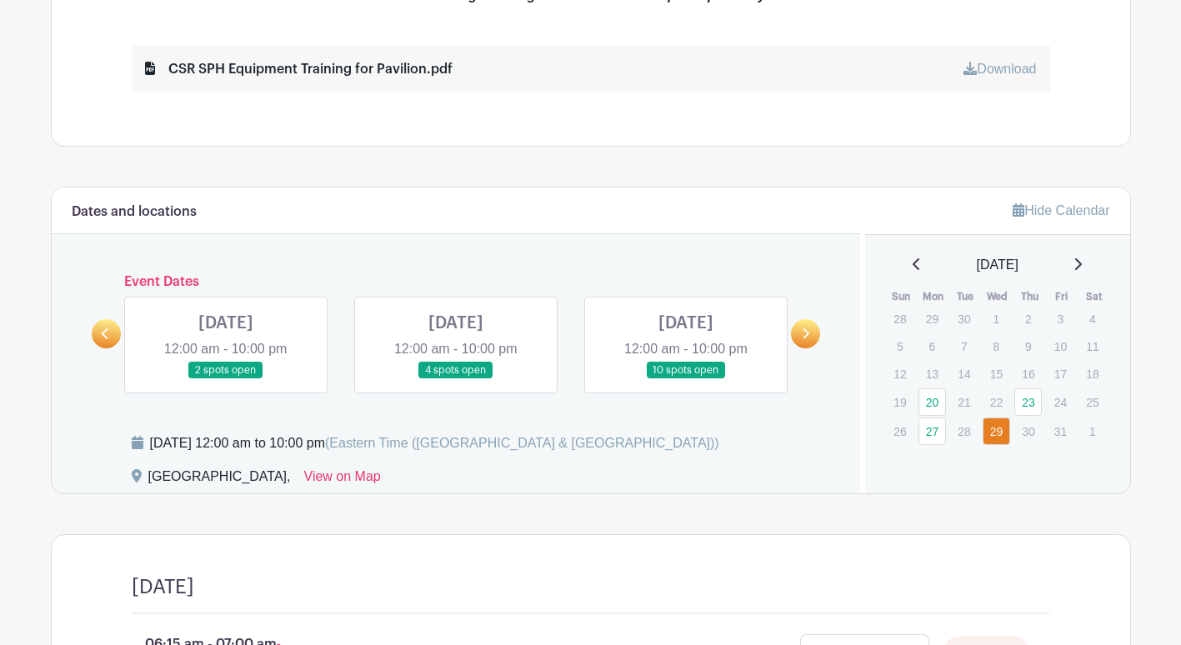
click at [686, 379] on link at bounding box center [686, 379] width 0 height 0
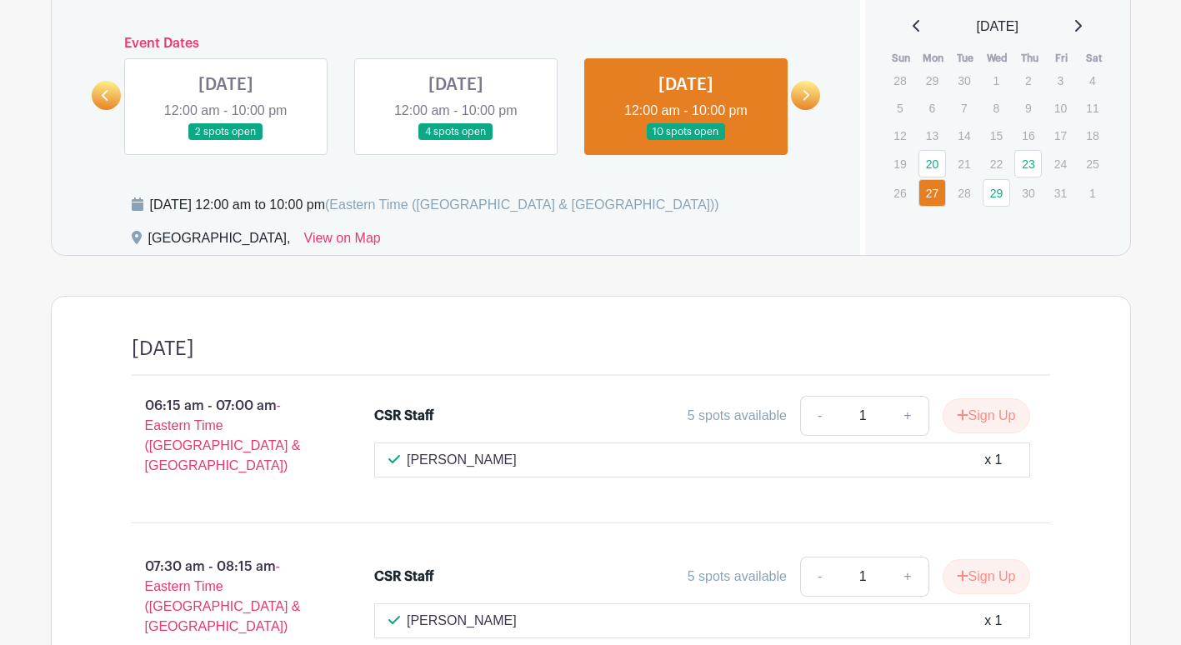
scroll to position [884, 0]
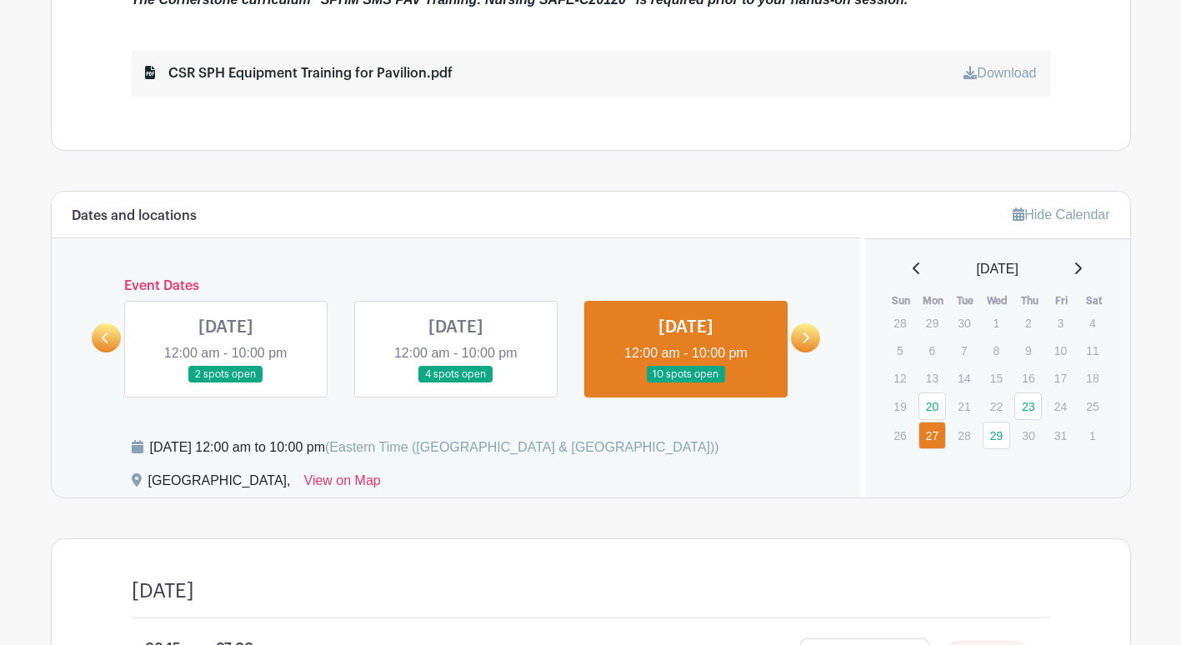
click at [456, 383] on link at bounding box center [456, 383] width 0 height 0
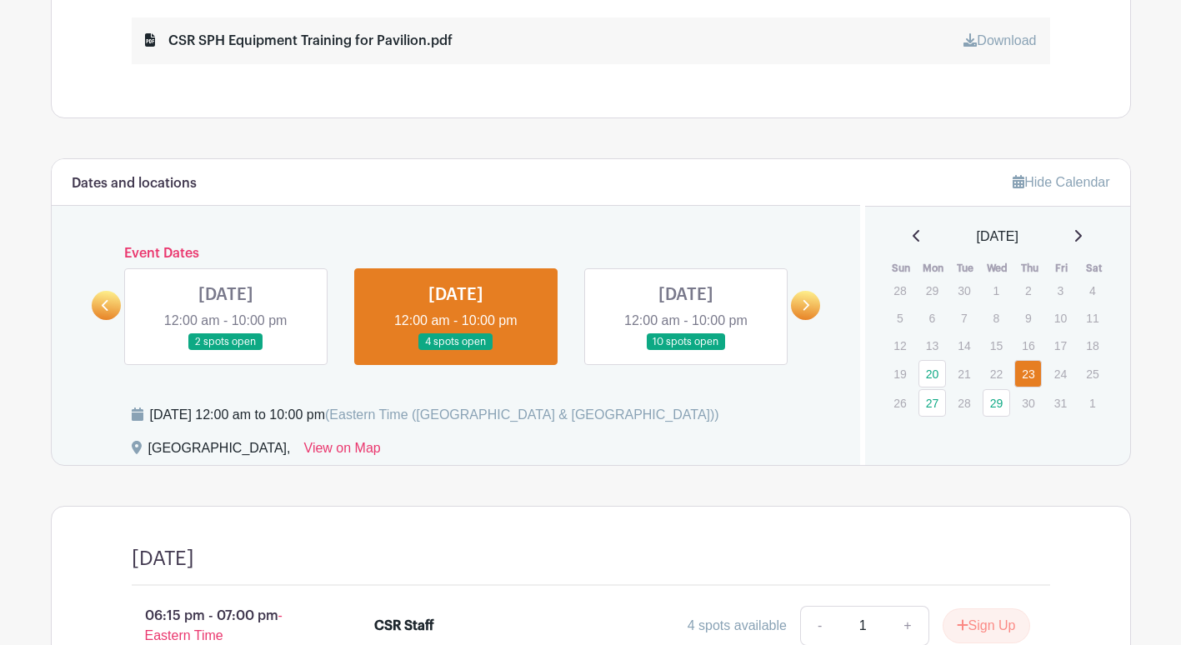
scroll to position [519, 0]
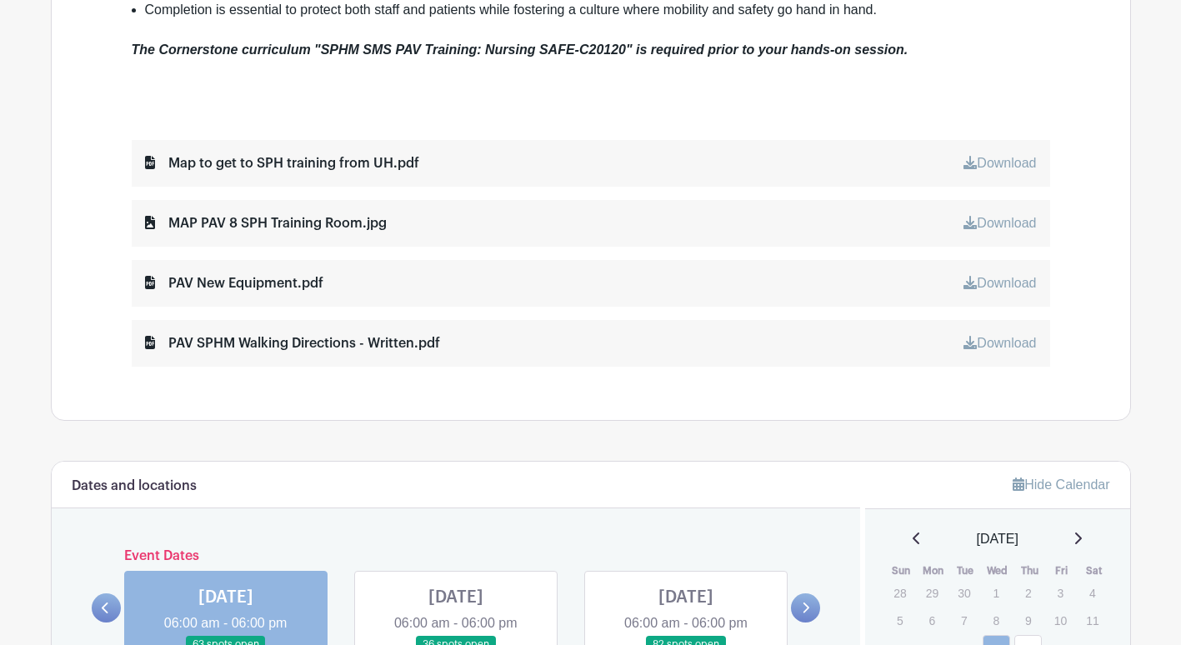
scroll to position [750, 0]
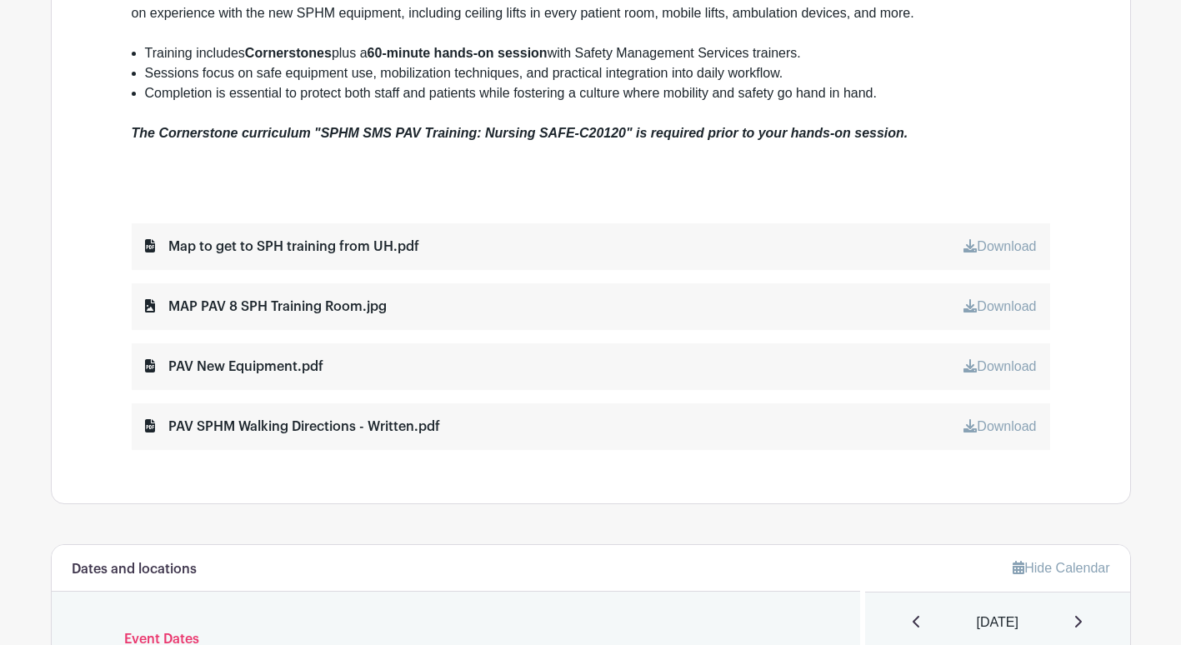
click at [565, 256] on div "Map to get to SPH training from UH.pdf Download" at bounding box center [591, 246] width 919 height 47
click at [995, 248] on link "Download" at bounding box center [1000, 246] width 73 height 14
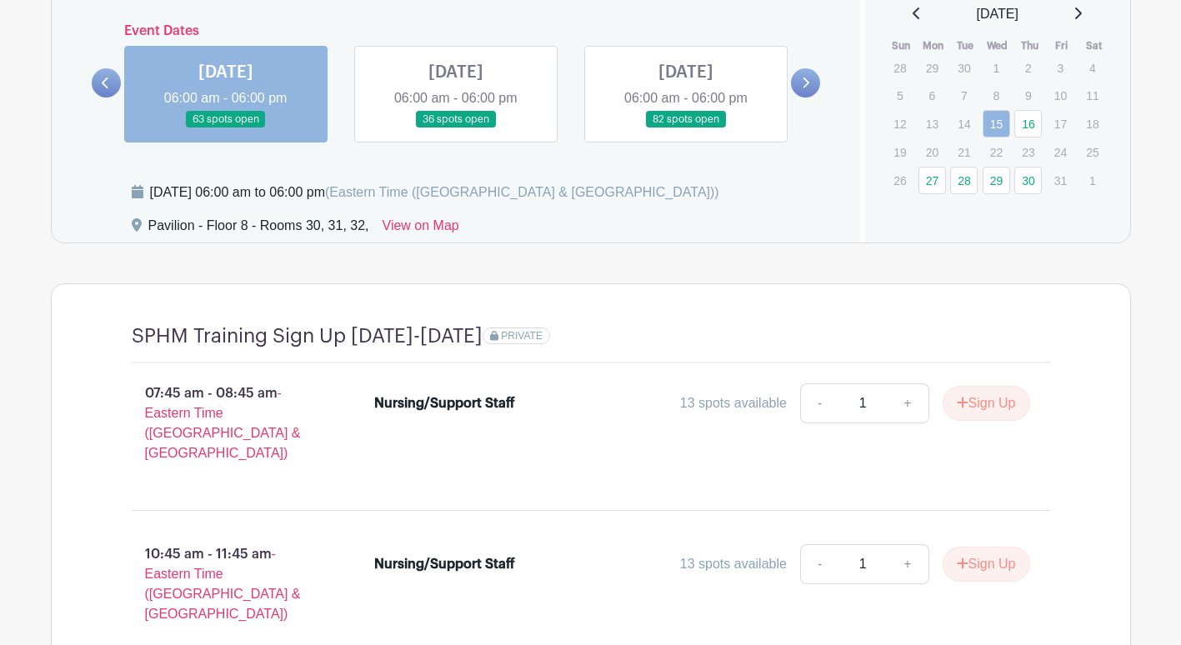
scroll to position [1334, 0]
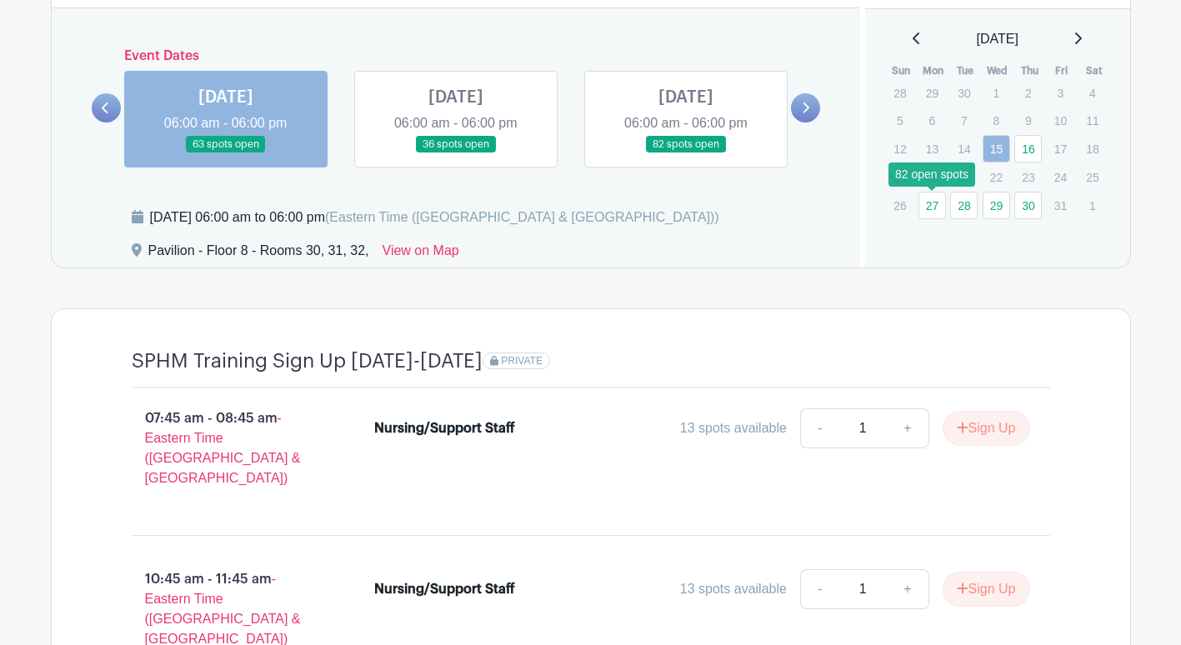
click at [937, 209] on link "27" at bounding box center [933, 206] width 28 height 28
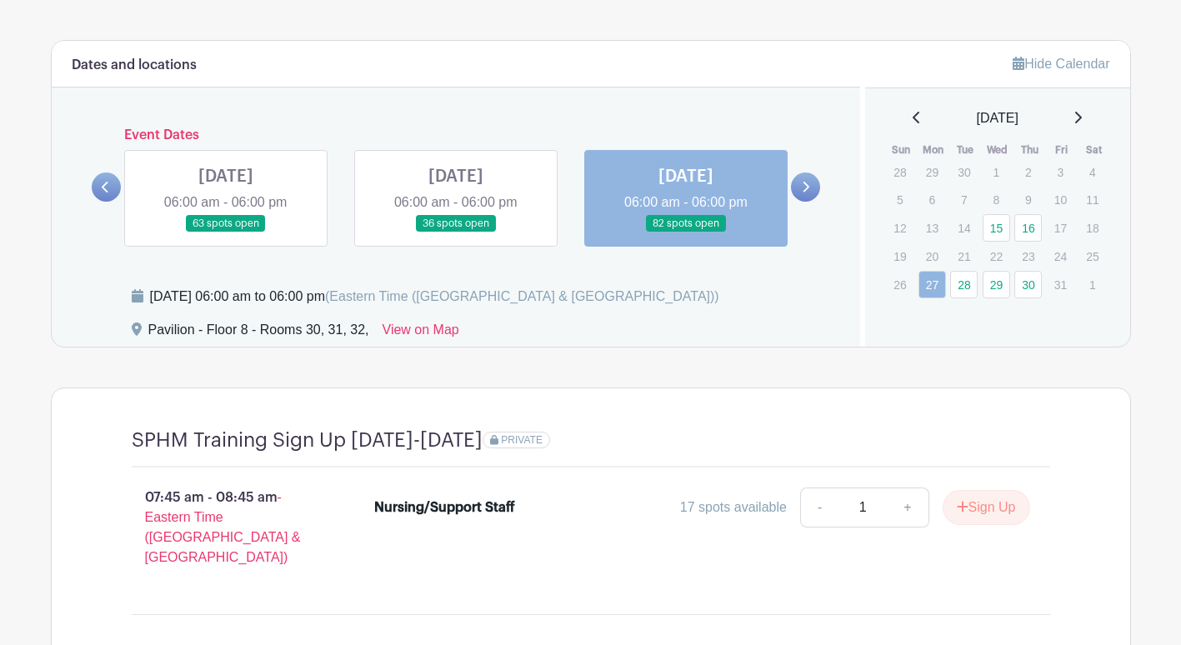
scroll to position [1176, 0]
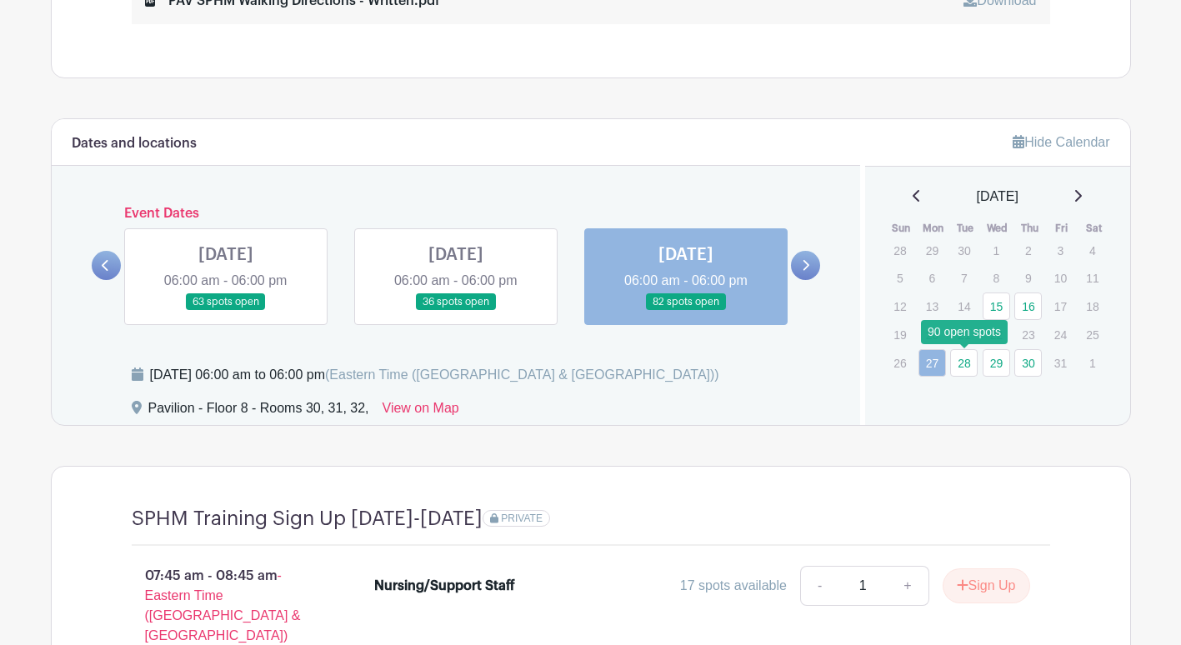
click at [971, 361] on link "28" at bounding box center [964, 363] width 28 height 28
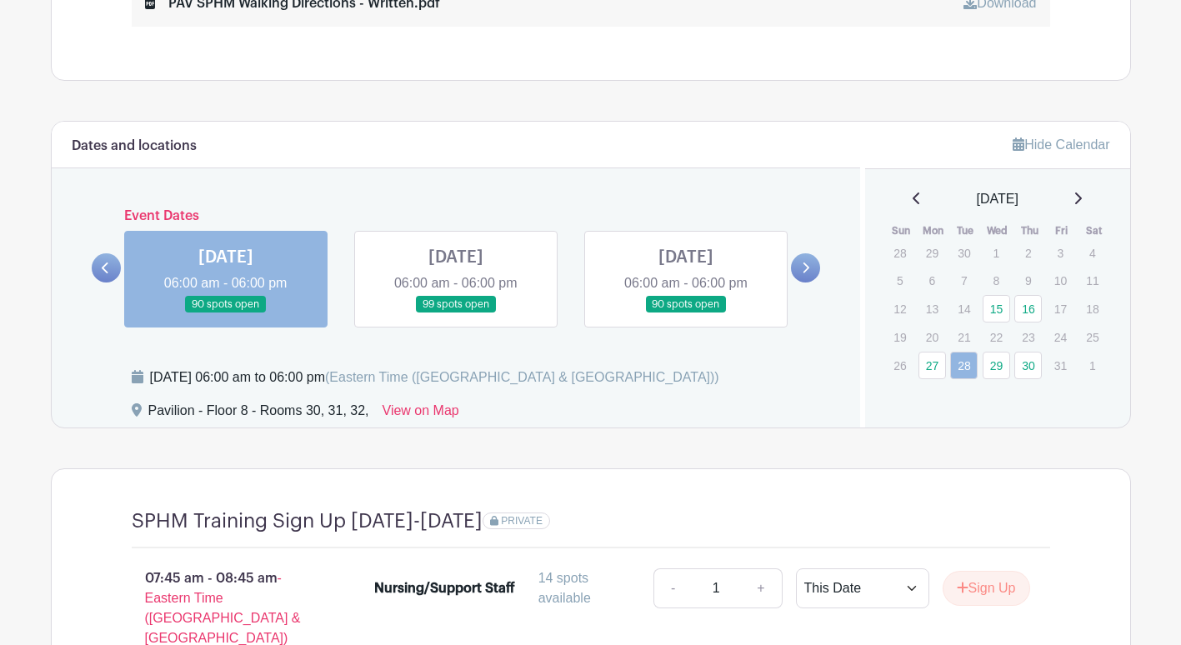
scroll to position [1093, 0]
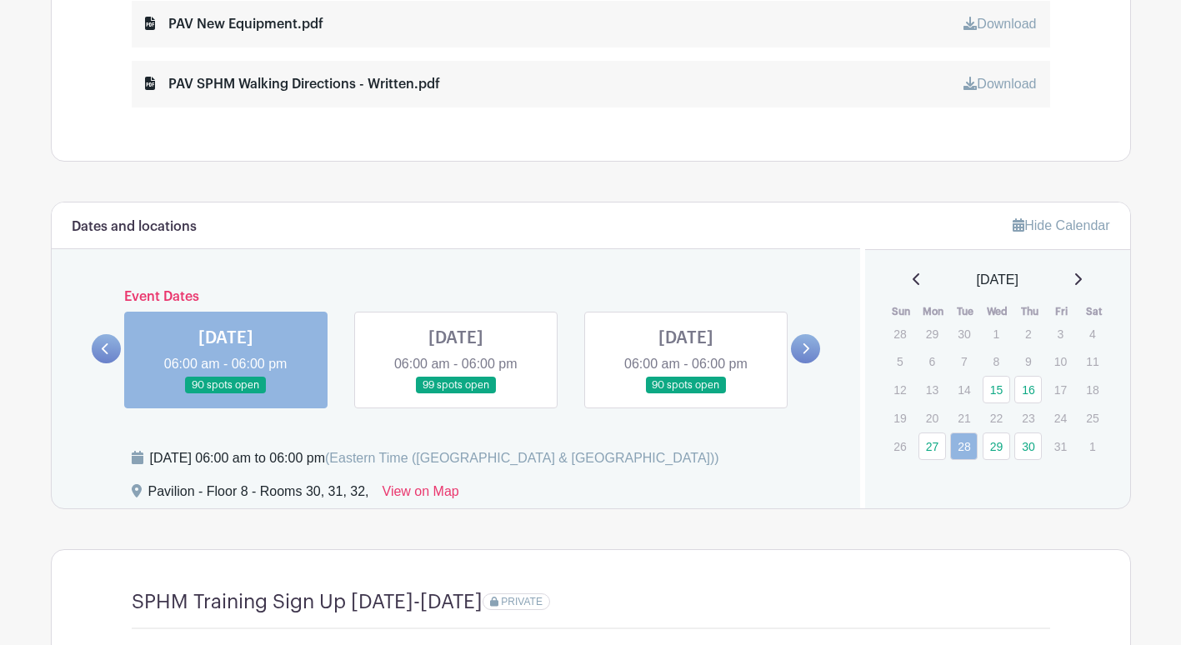
click at [1082, 280] on icon at bounding box center [1078, 279] width 7 height 12
click at [963, 330] on link "28" at bounding box center [964, 335] width 28 height 28
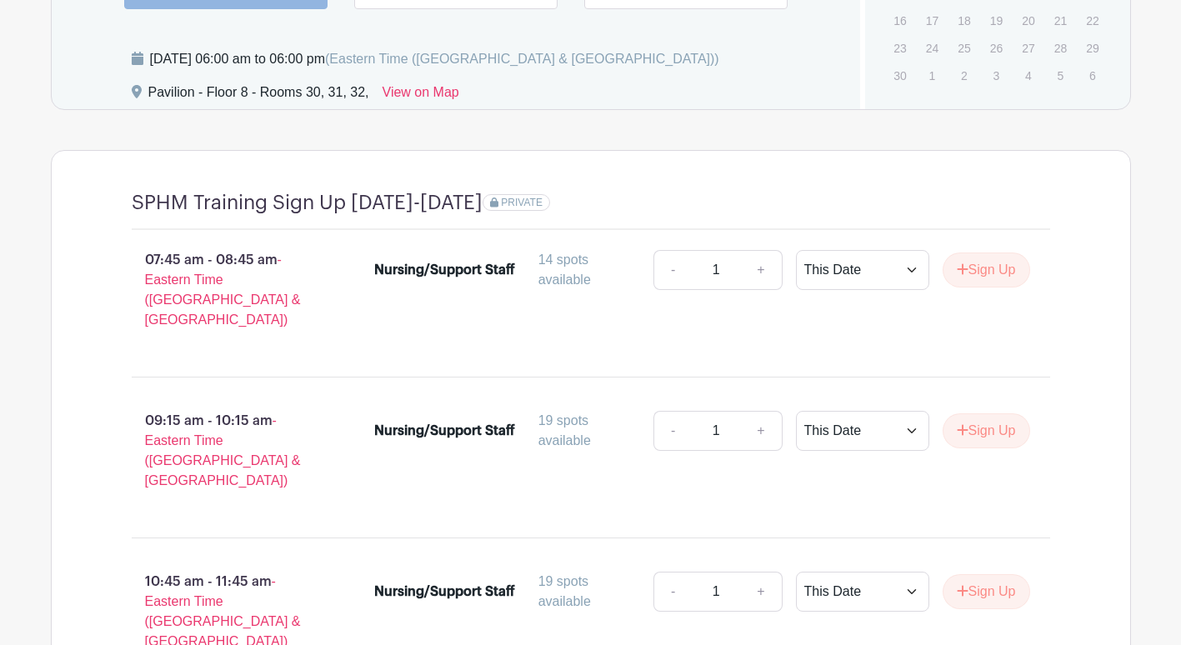
scroll to position [1510, 0]
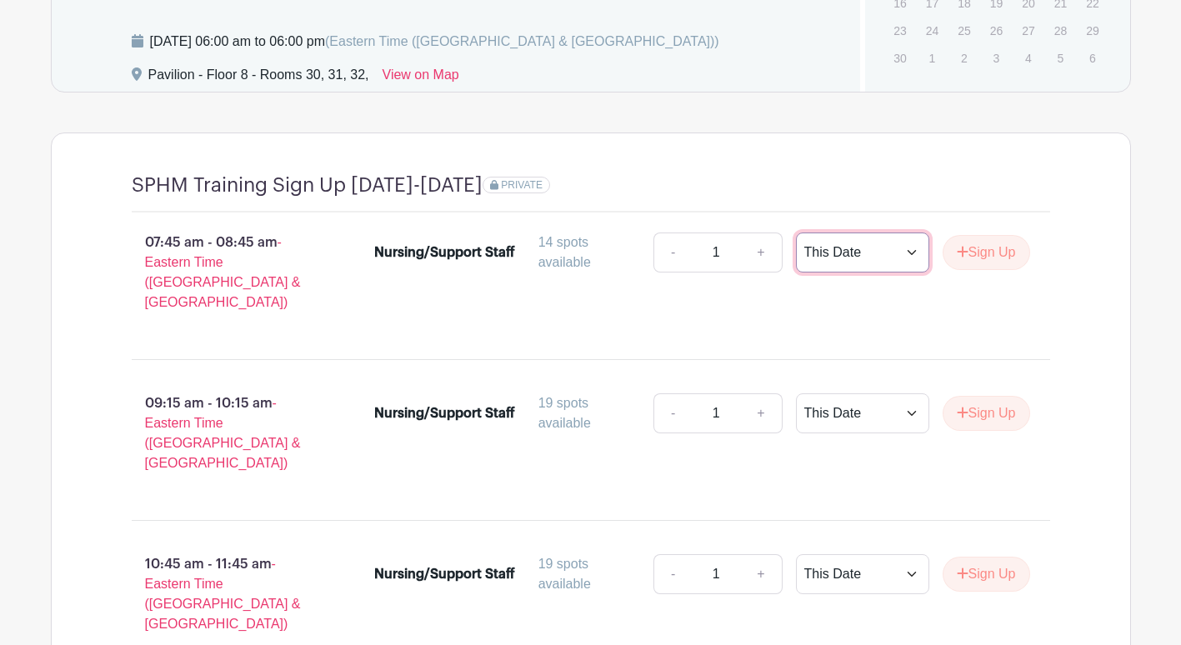
click at [868, 257] on select "This Date Select Dates" at bounding box center [862, 253] width 133 height 40
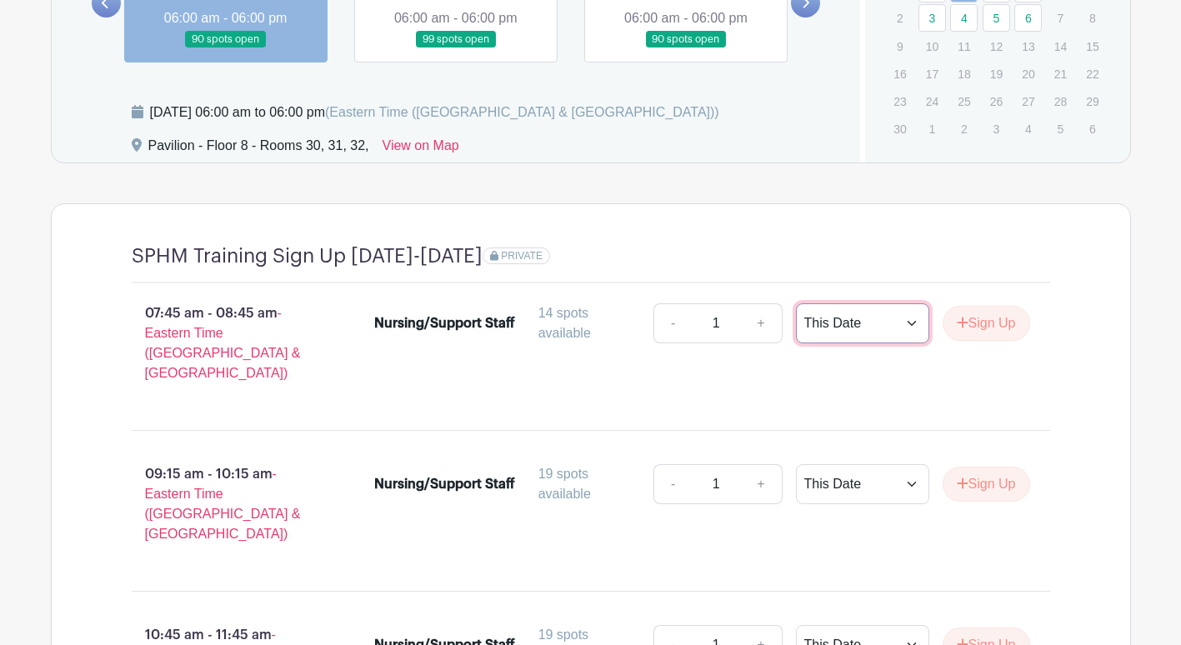
scroll to position [1343, 0]
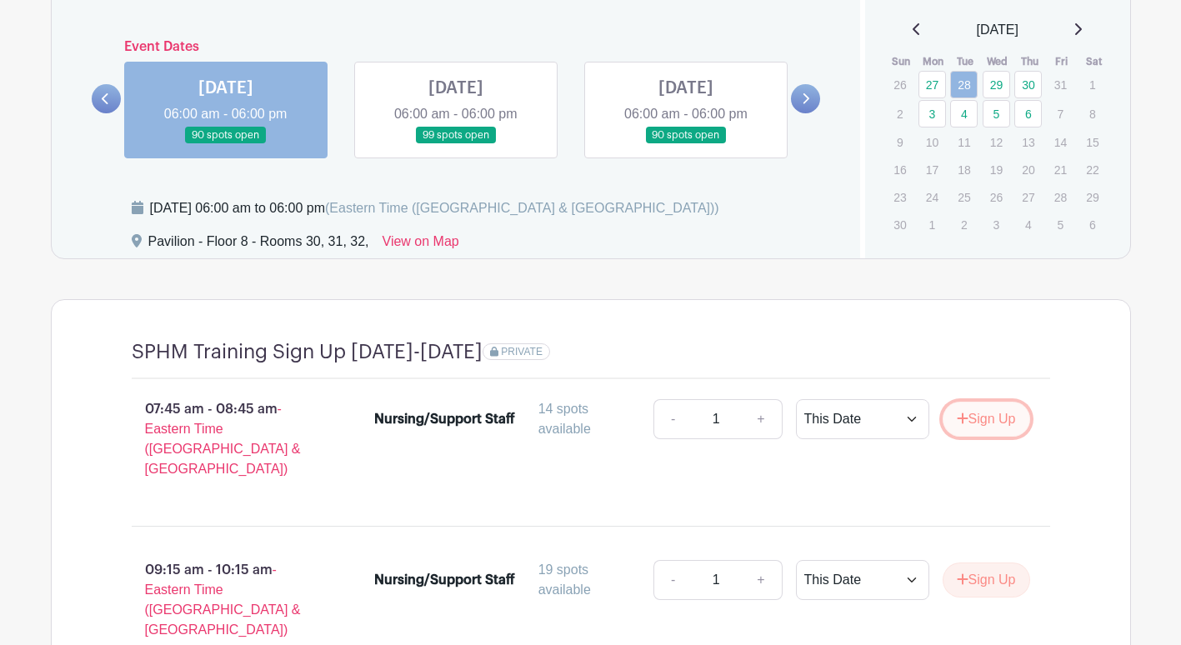
click at [1009, 420] on button "Sign Up" at bounding box center [987, 419] width 88 height 35
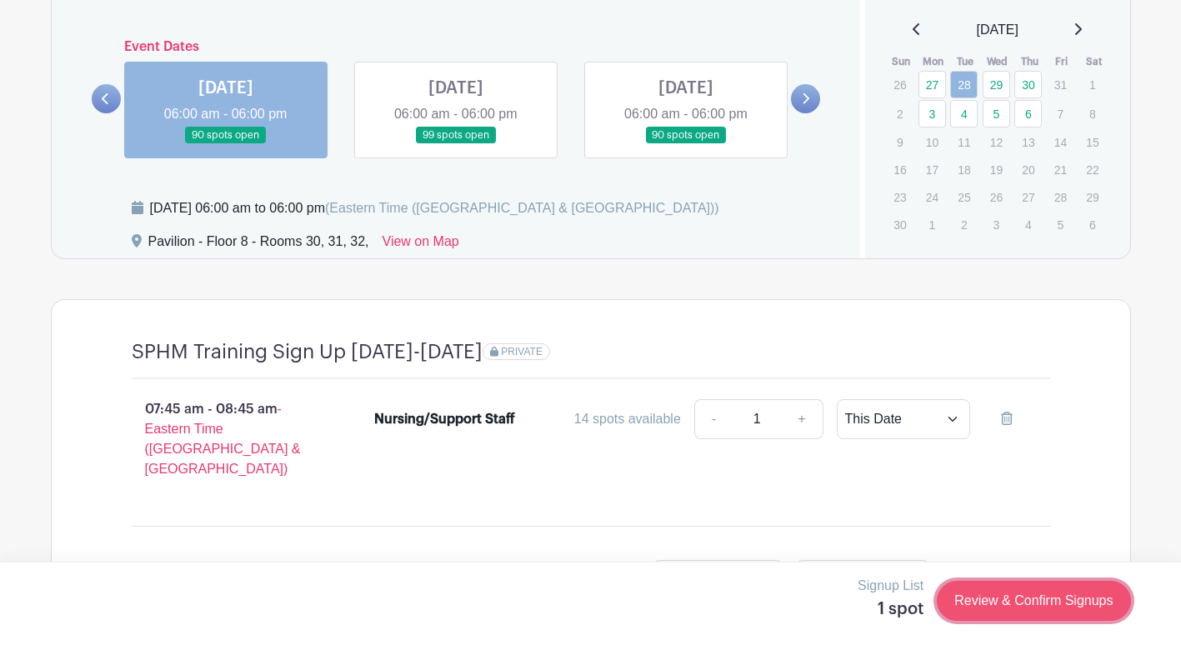
click at [974, 610] on link "Review & Confirm Signups" at bounding box center [1033, 601] width 193 height 40
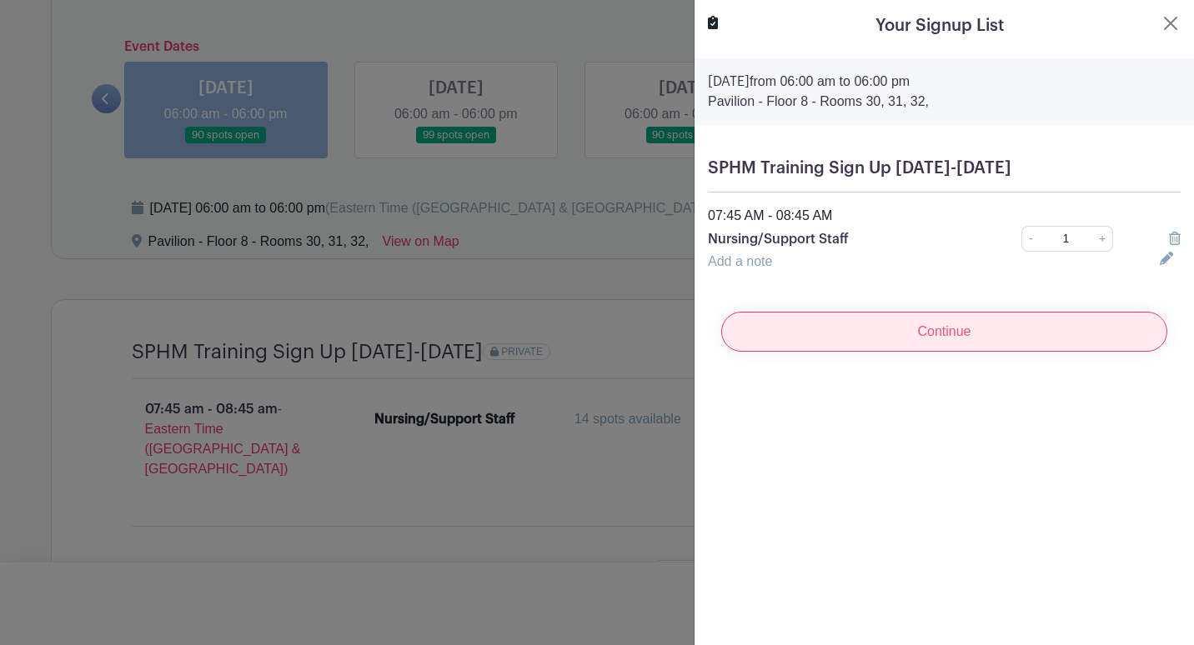
click at [843, 338] on input "Continue" at bounding box center [944, 332] width 446 height 40
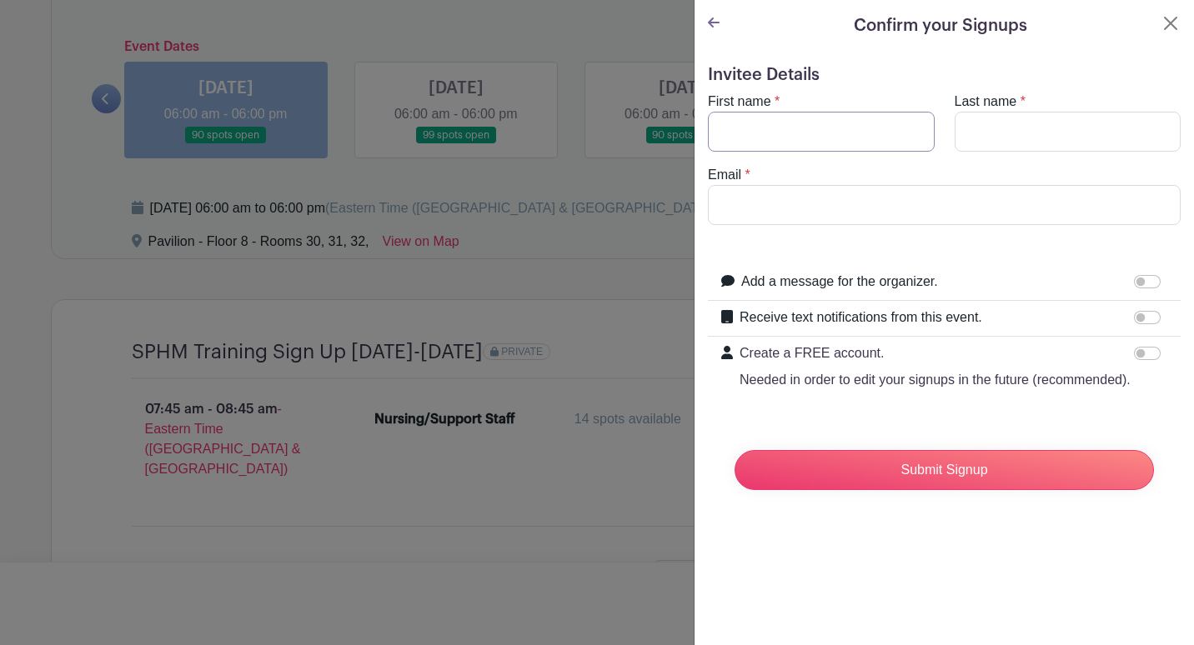
click at [804, 146] on input "First name" at bounding box center [821, 132] width 227 height 40
type input "[PERSON_NAME]"
type input "durmisem@Med.umich.edu"
click at [734, 450] on input "Submit Signup" at bounding box center [943, 470] width 419 height 40
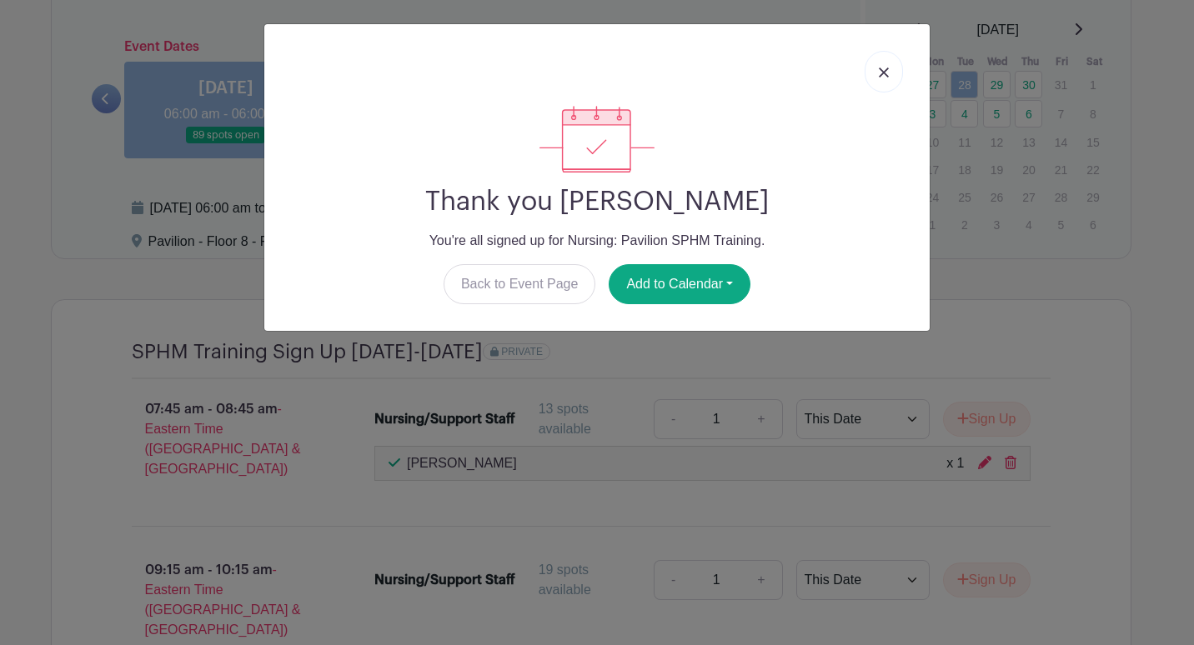
click at [879, 68] on img at bounding box center [884, 73] width 10 height 10
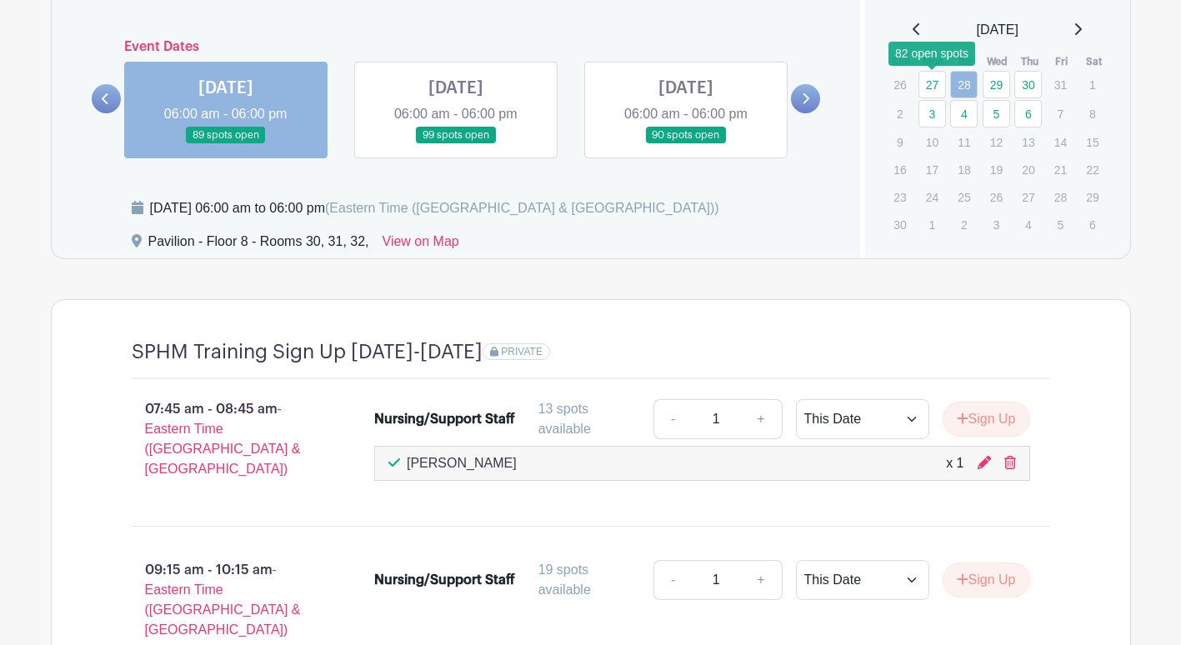
click at [938, 87] on link "27" at bounding box center [933, 85] width 28 height 28
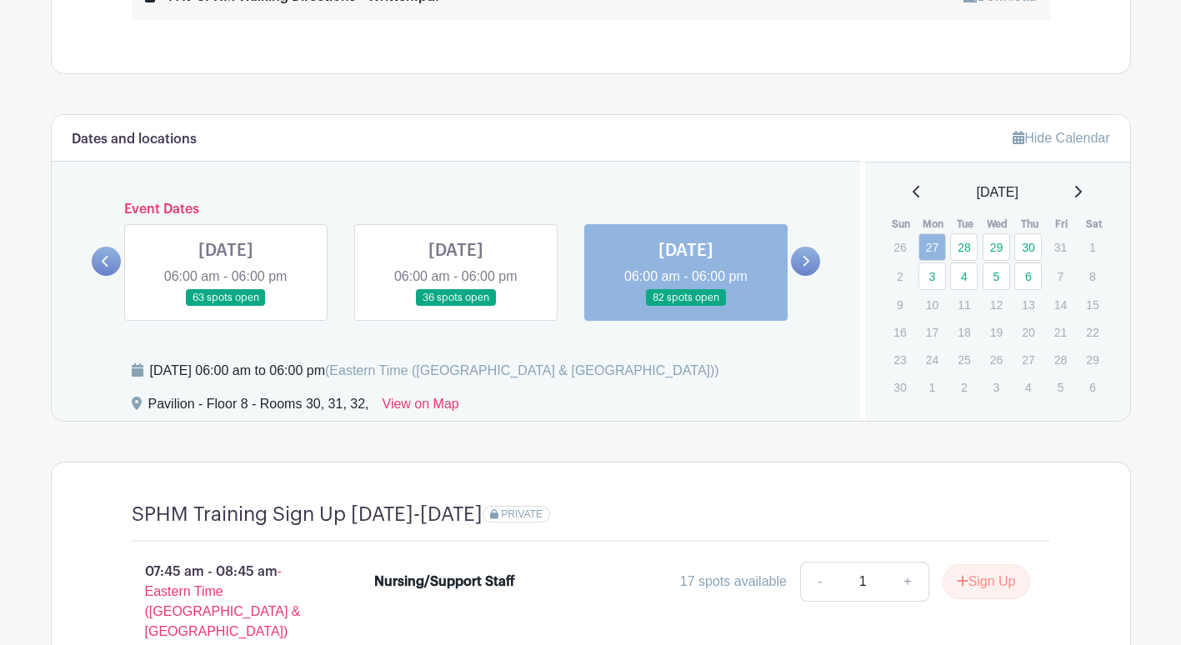
scroll to position [1010, 0]
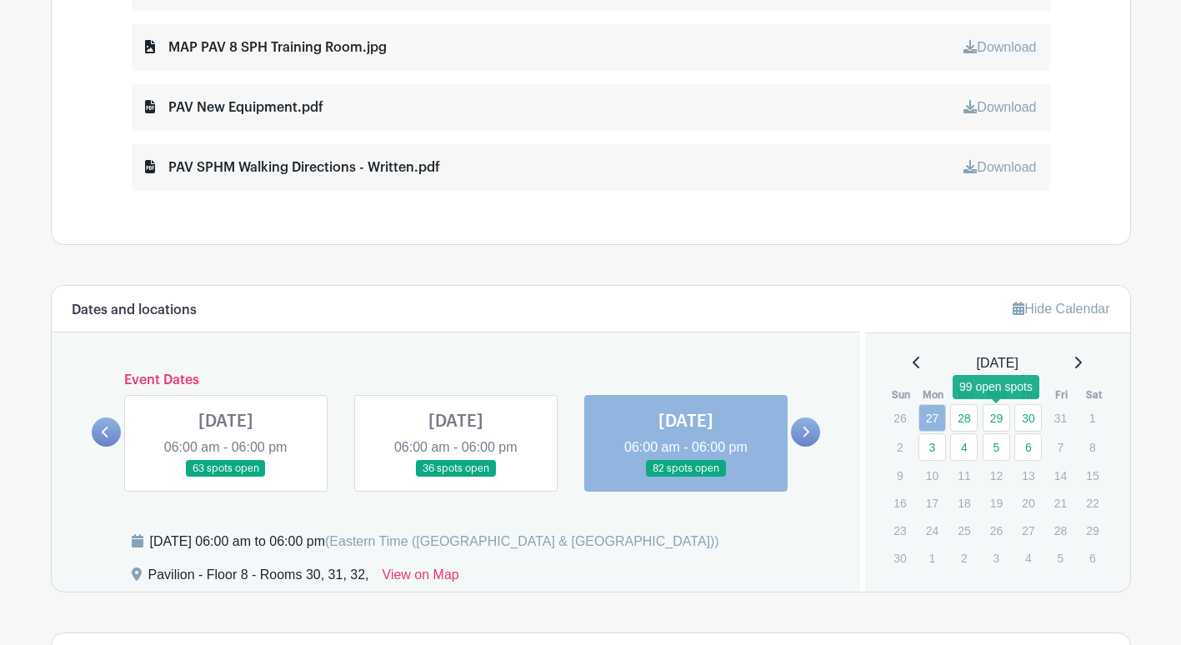
click at [1000, 420] on link "29" at bounding box center [997, 418] width 28 height 28
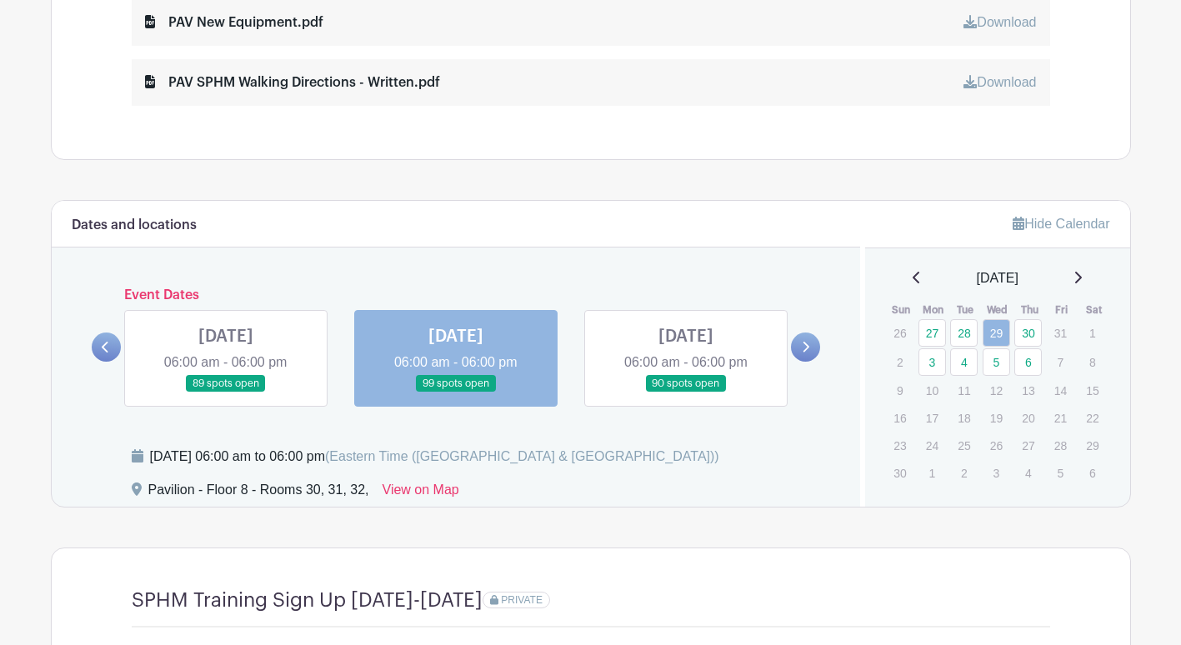
scroll to position [1093, 0]
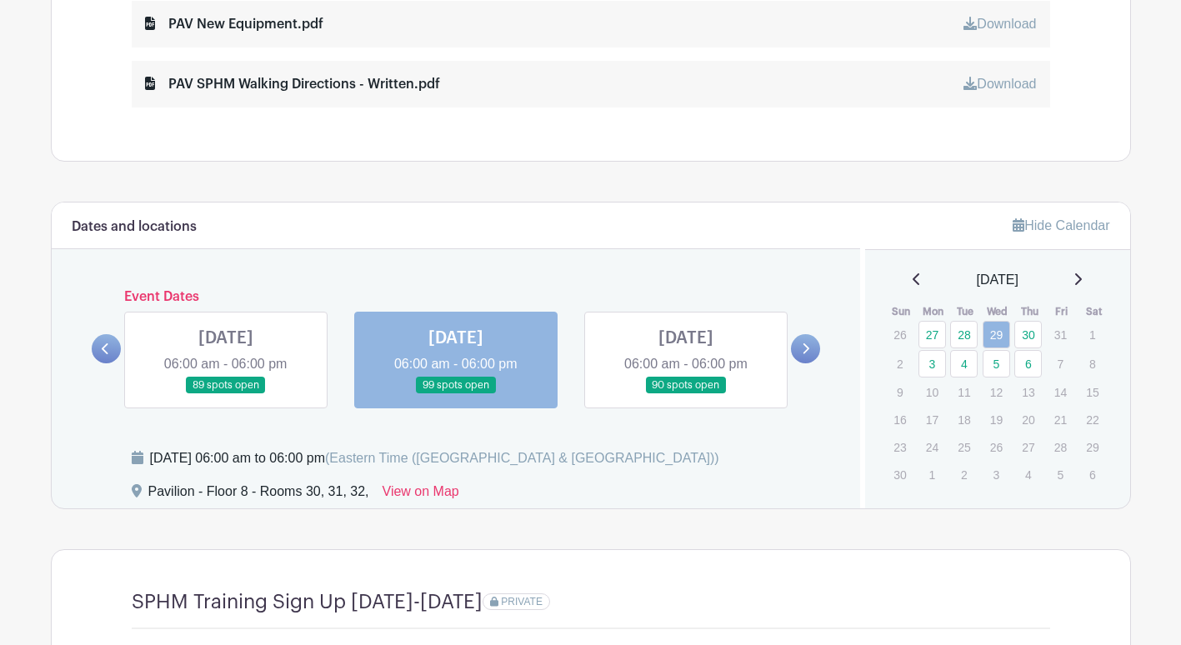
click at [226, 394] on link at bounding box center [226, 394] width 0 height 0
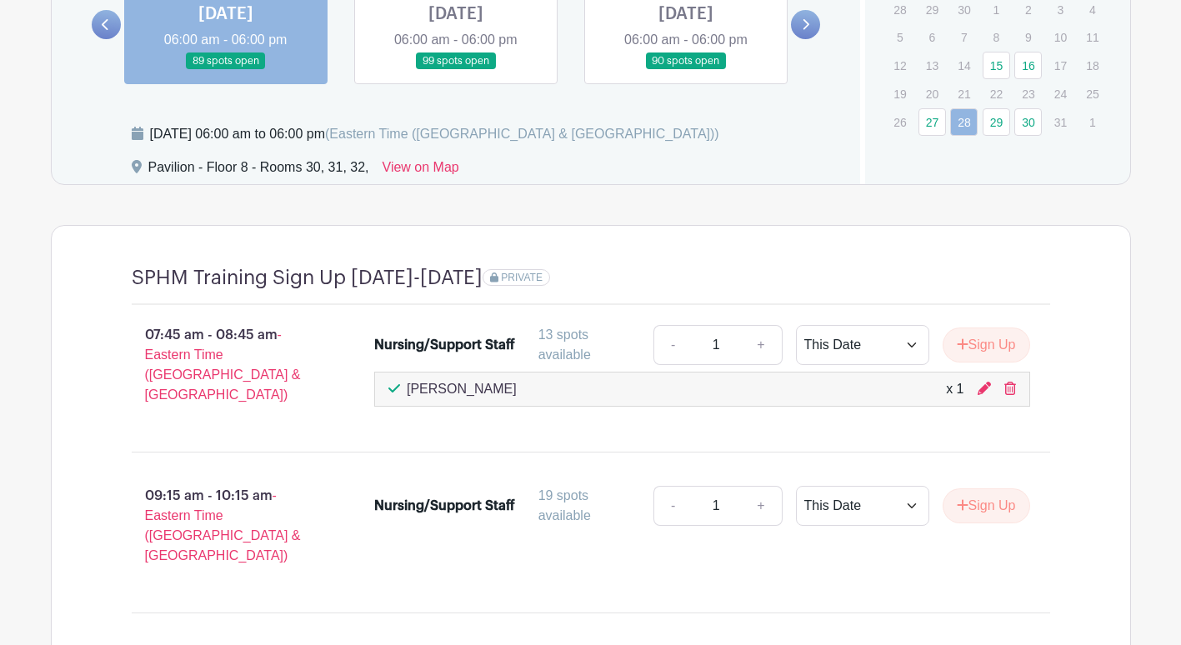
scroll to position [1426, 0]
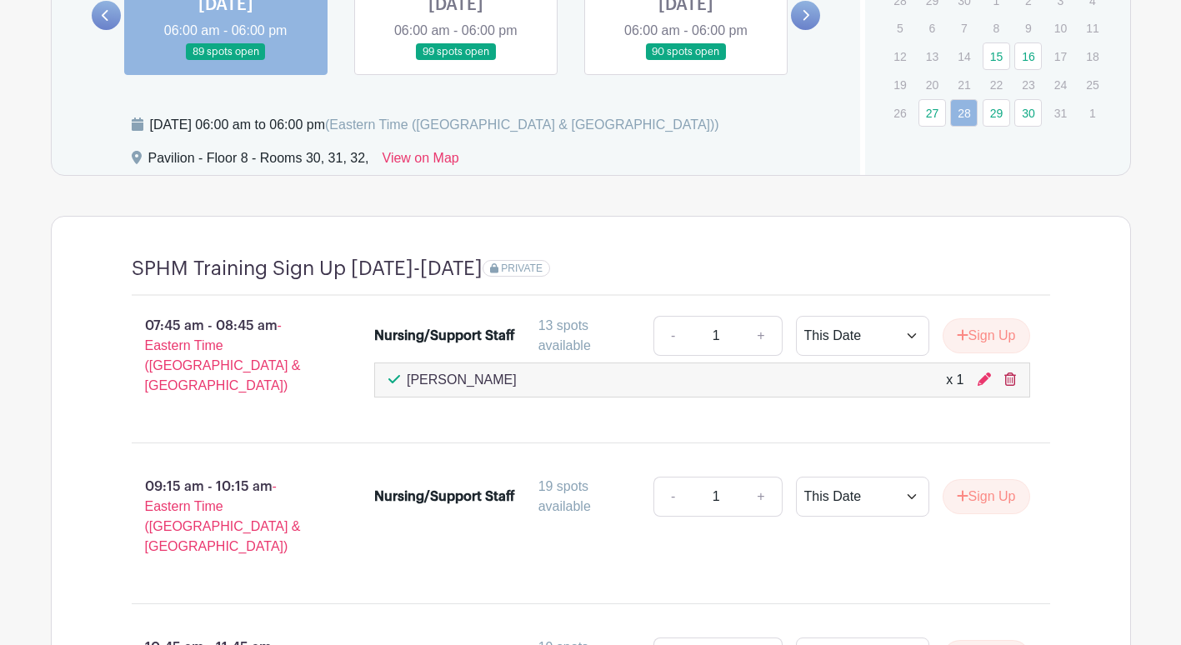
click at [1010, 375] on icon at bounding box center [1011, 379] width 12 height 13
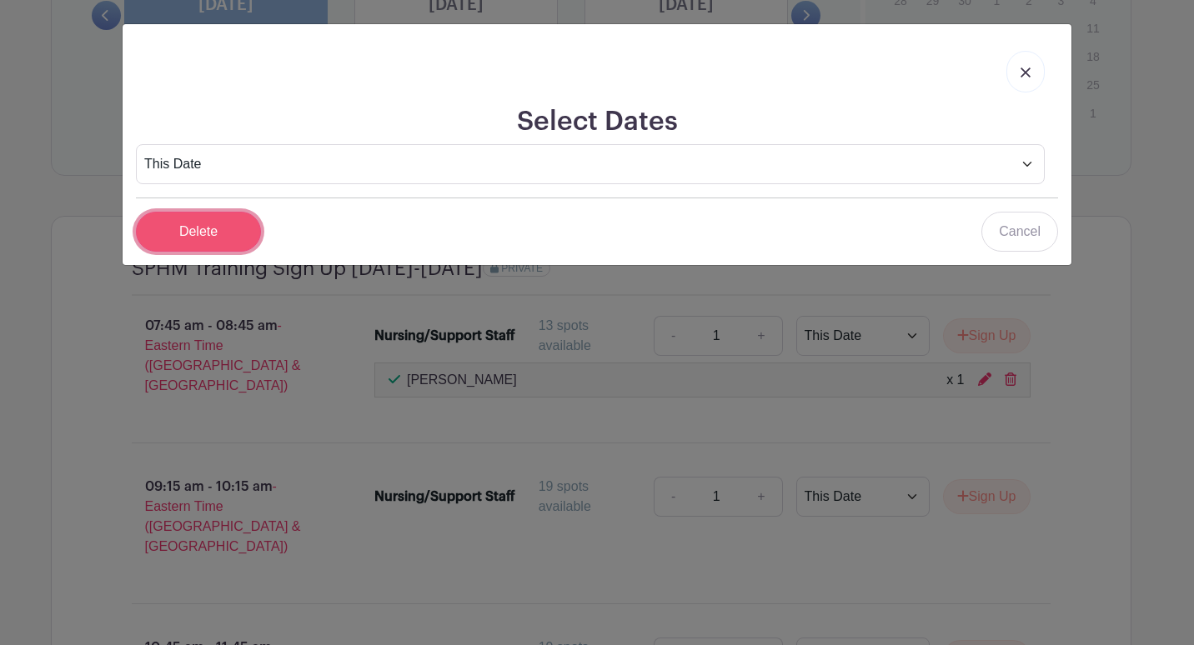
click at [204, 232] on input "Delete" at bounding box center [198, 232] width 125 height 40
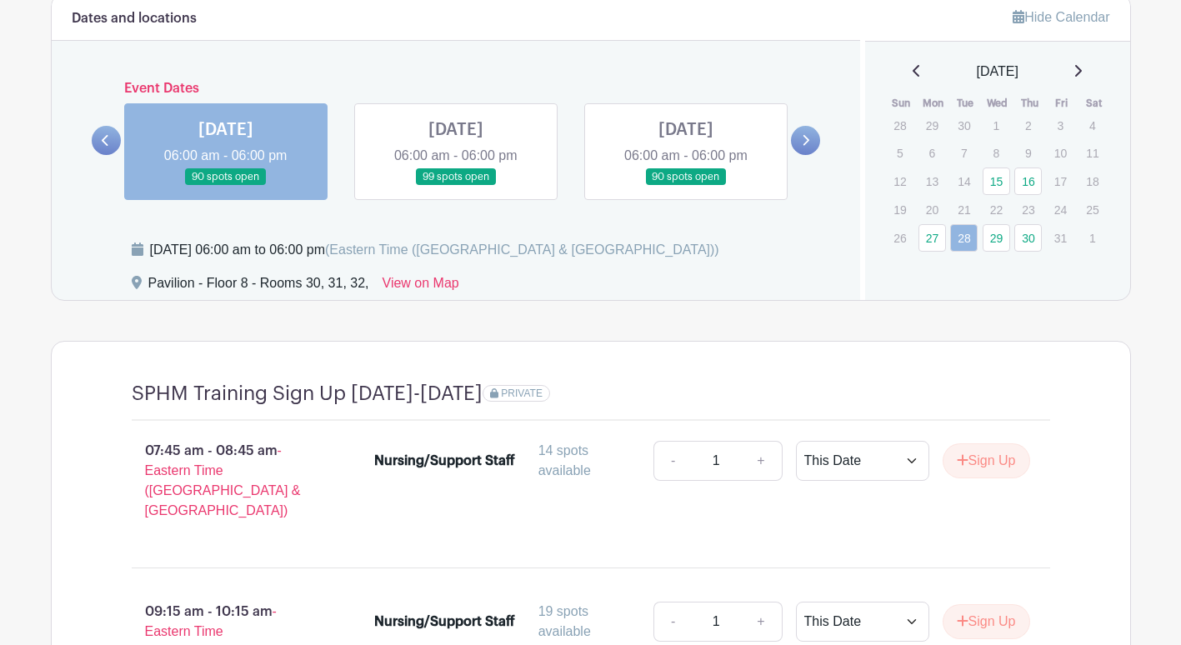
scroll to position [1260, 0]
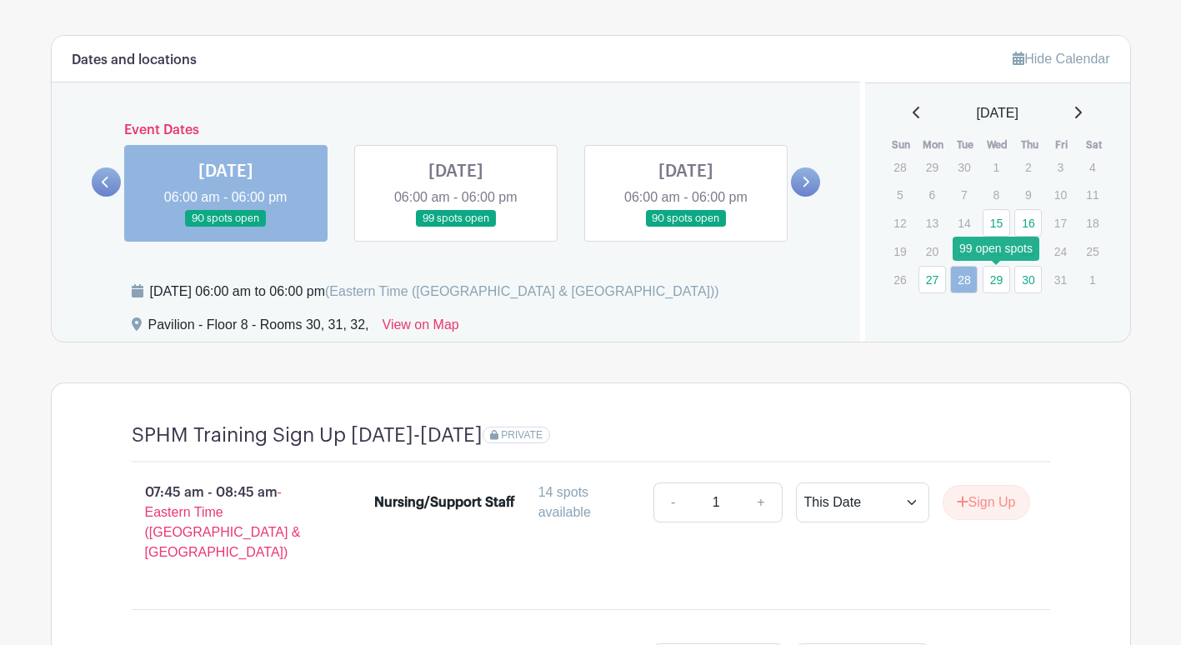
click at [1001, 279] on link "29" at bounding box center [997, 280] width 28 height 28
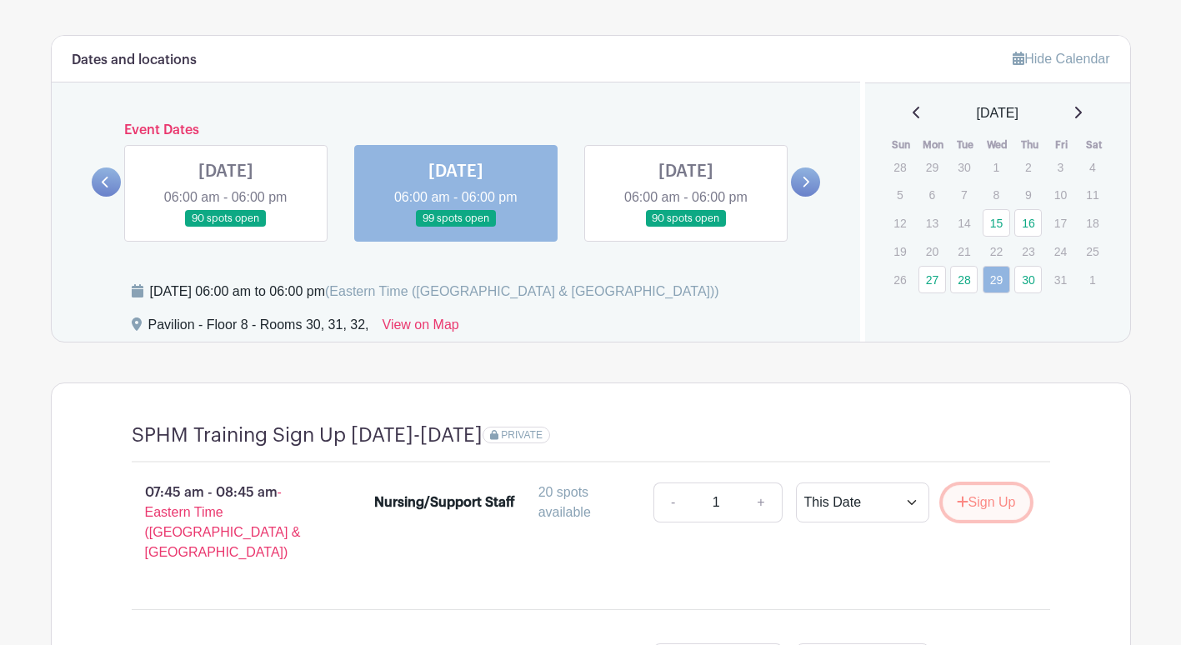
click at [970, 510] on button "Sign Up" at bounding box center [987, 502] width 88 height 35
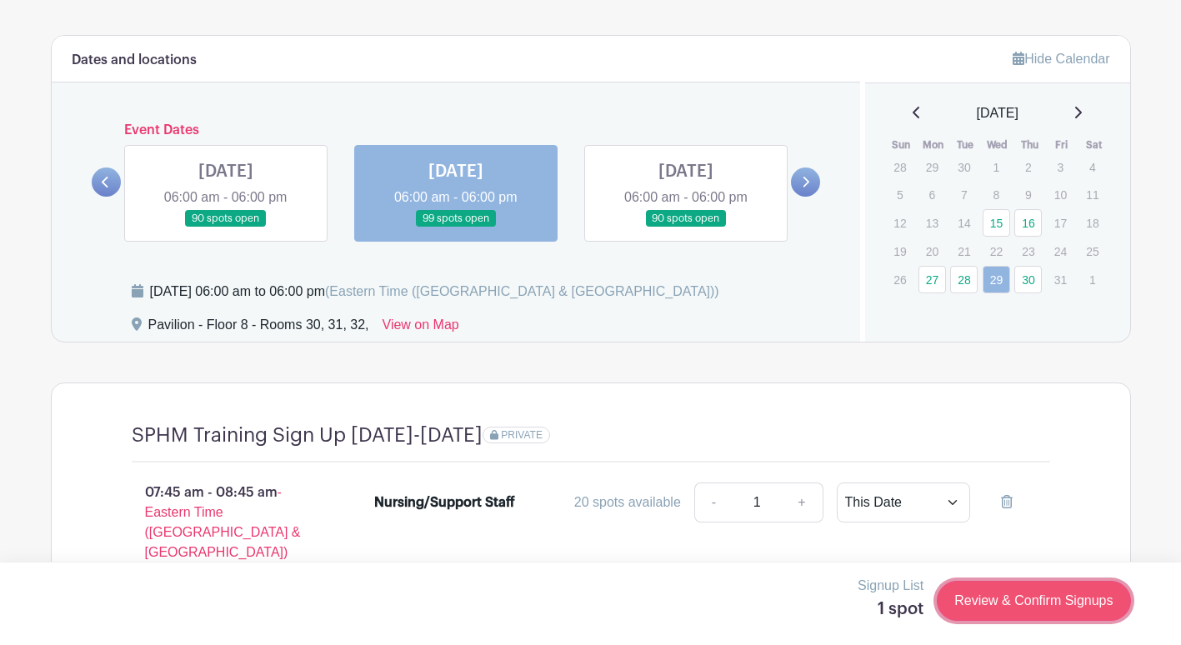
click at [1040, 591] on link "Review & Confirm Signups" at bounding box center [1033, 601] width 193 height 40
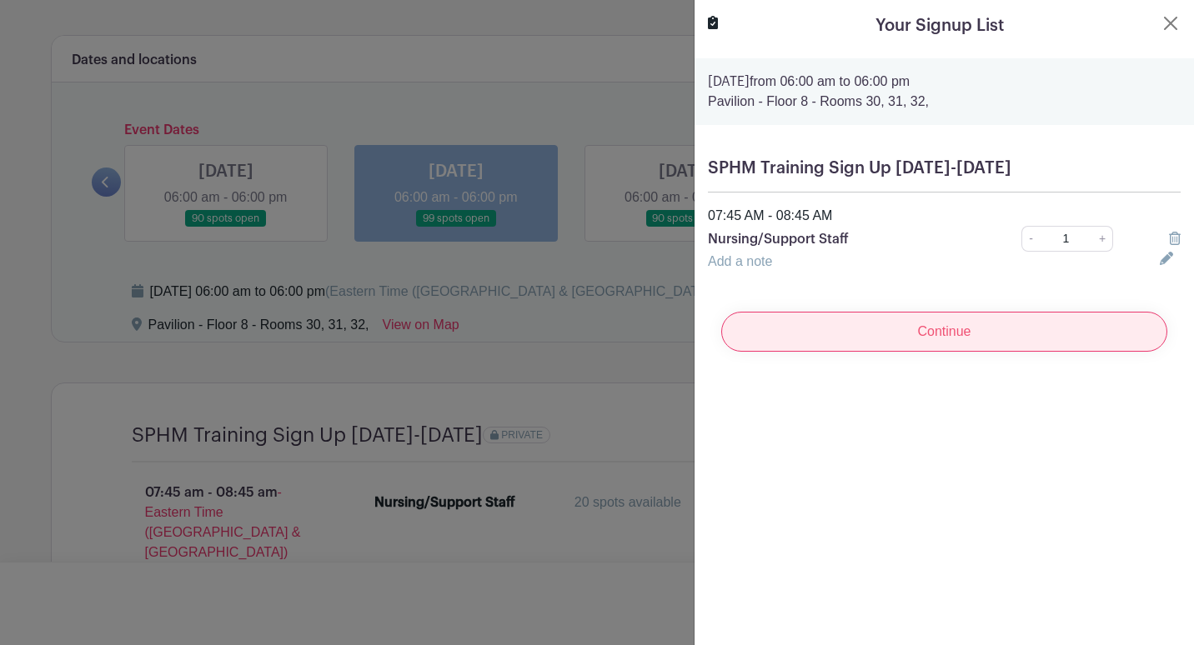
click at [868, 340] on input "Continue" at bounding box center [944, 332] width 446 height 40
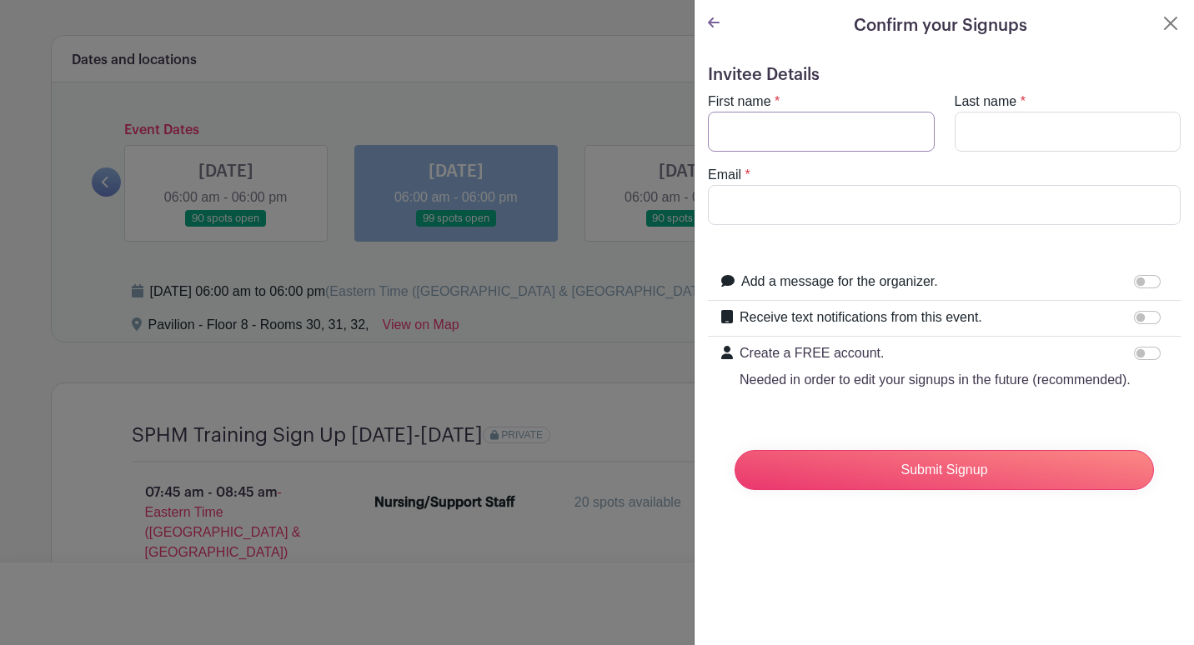
click at [859, 118] on input "First name" at bounding box center [821, 132] width 227 height 40
type input "[PERSON_NAME]"
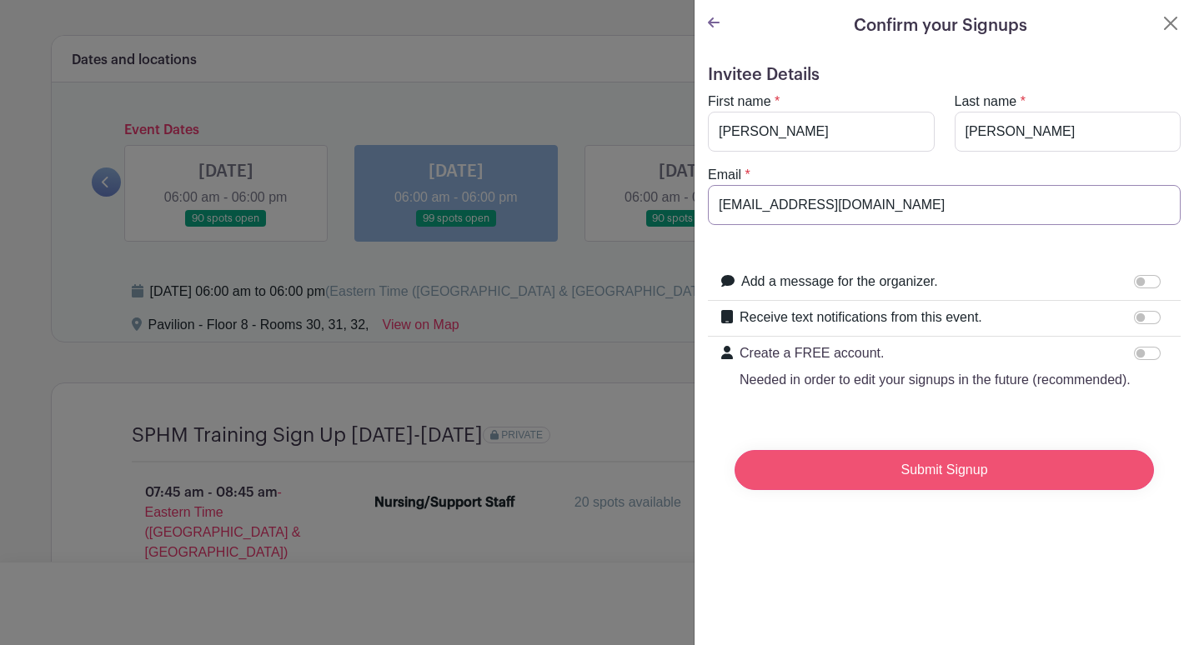
type input "[EMAIL_ADDRESS][DOMAIN_NAME]"
click at [904, 490] on input "Submit Signup" at bounding box center [943, 470] width 419 height 40
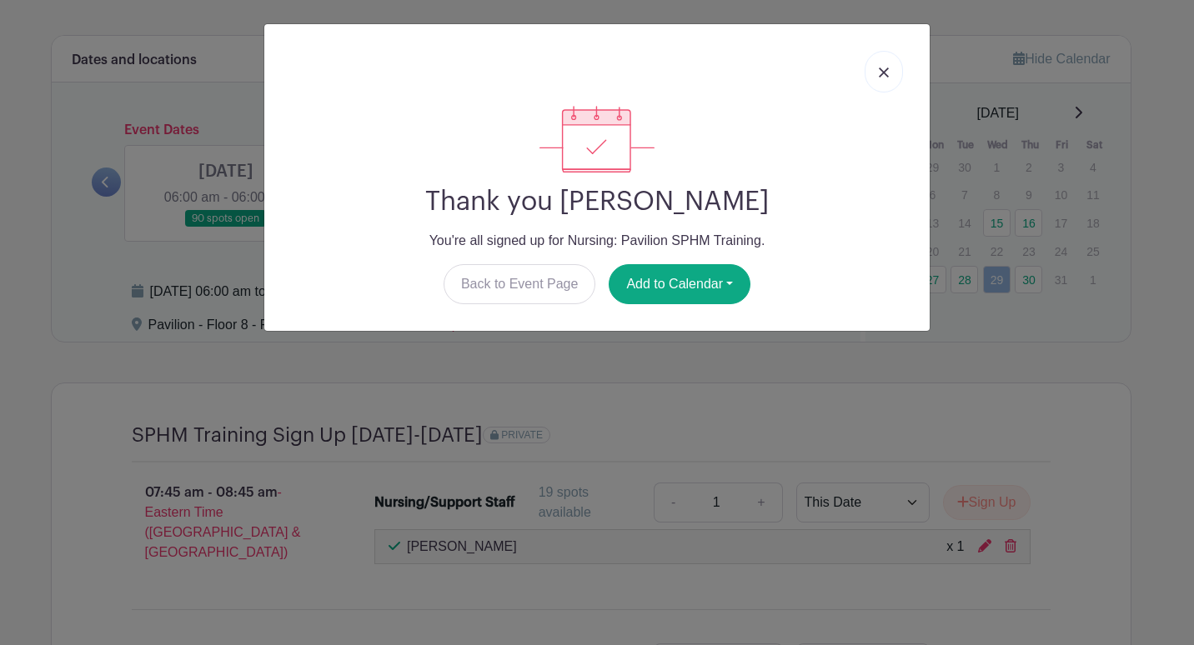
click at [885, 88] on link at bounding box center [883, 72] width 38 height 42
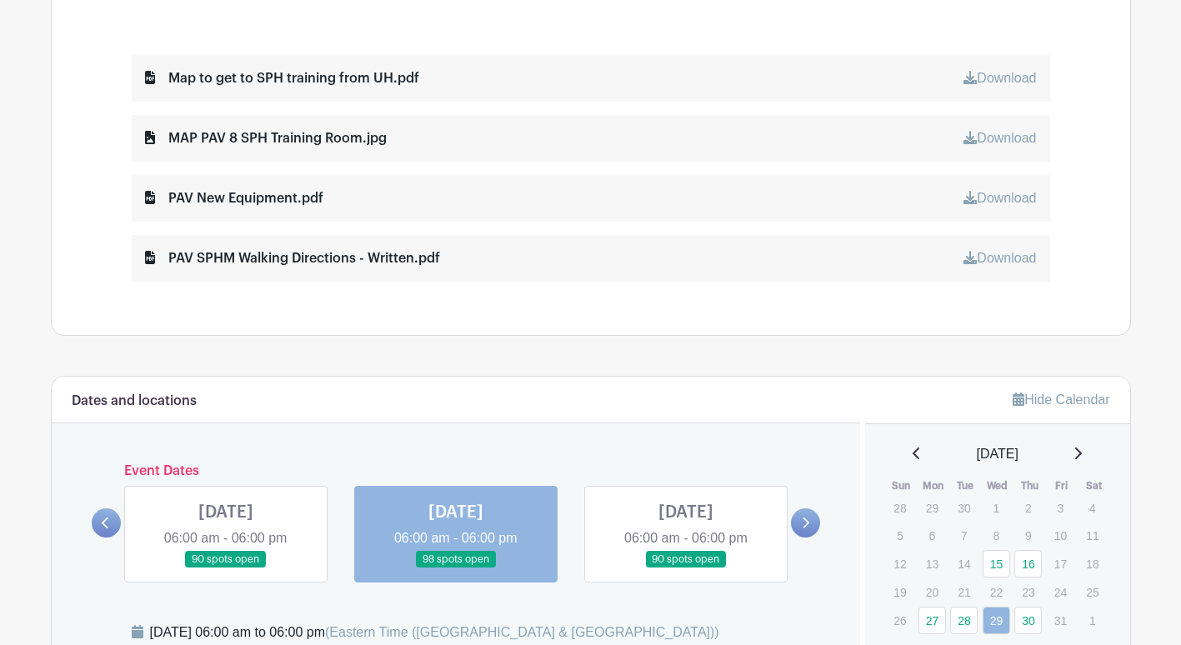
scroll to position [684, 0]
